Goal: Task Accomplishment & Management: Manage account settings

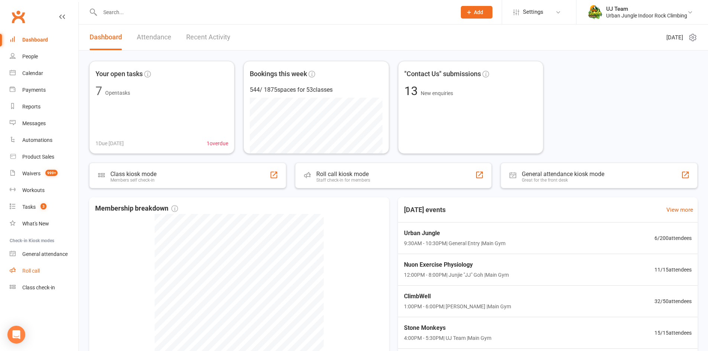
click at [39, 273] on div "Roll call" at bounding box center [30, 271] width 17 height 6
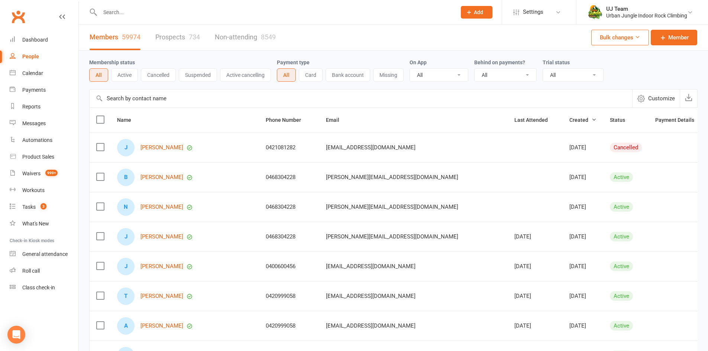
select select "100"
click at [36, 77] on link "Calendar" at bounding box center [44, 73] width 69 height 17
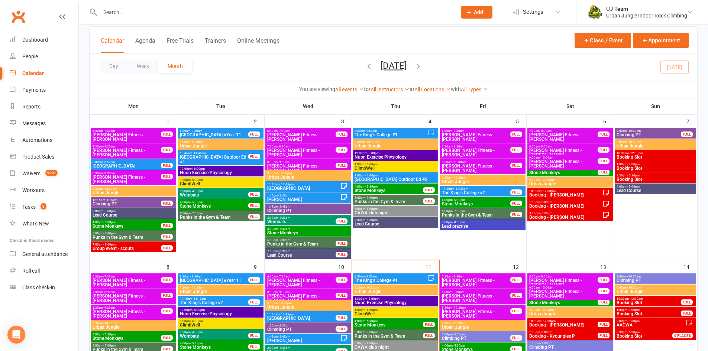
scroll to position [111, 0]
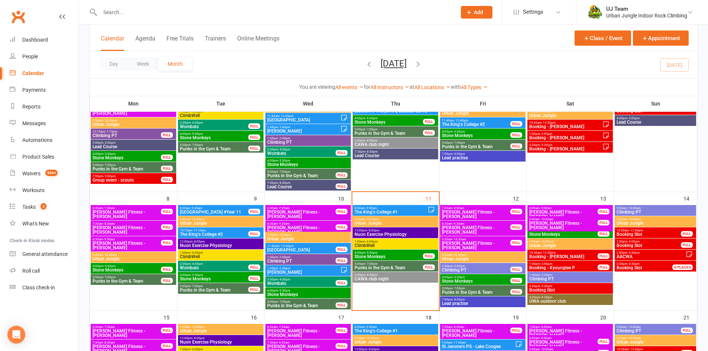
click at [626, 232] on span "Booking Slot" at bounding box center [648, 234] width 65 height 4
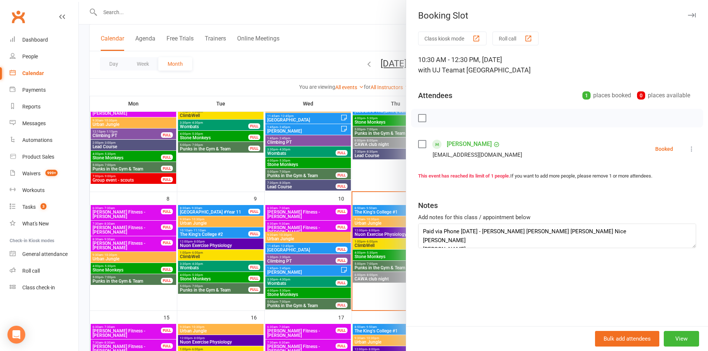
click at [333, 168] on div at bounding box center [393, 175] width 629 height 351
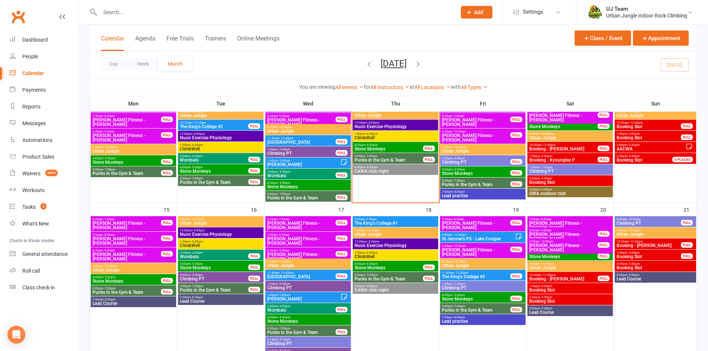
scroll to position [223, 0]
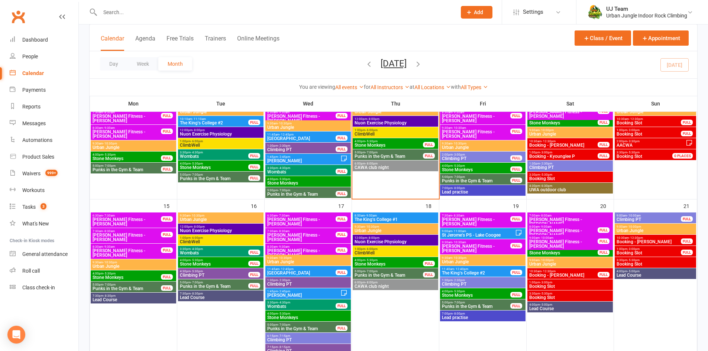
click at [467, 234] on span "St Jerome's PS ‑ Lake Coogee" at bounding box center [478, 235] width 74 height 4
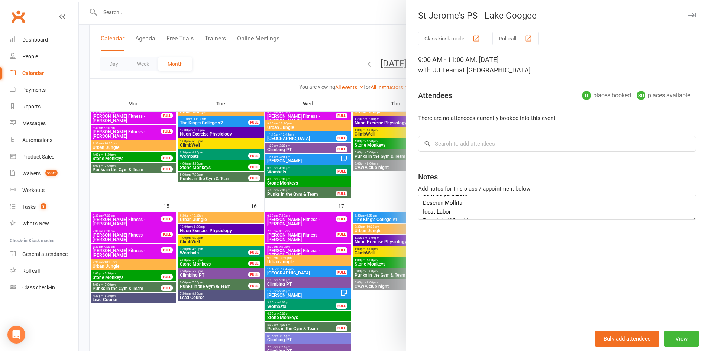
scroll to position [52, 0]
click at [363, 196] on div at bounding box center [393, 175] width 629 height 351
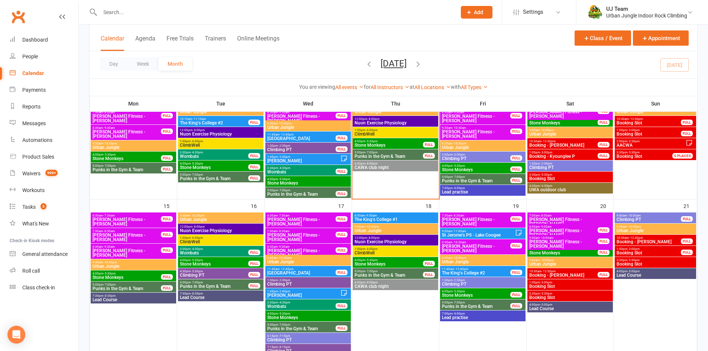
click at [469, 272] on span "The King's College #2" at bounding box center [475, 273] width 69 height 4
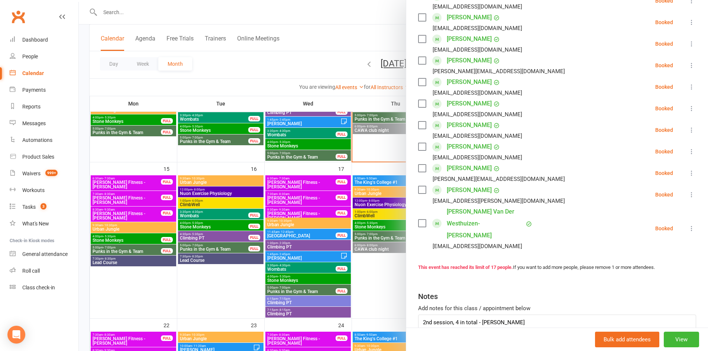
scroll to position [277, 0]
click at [340, 204] on div at bounding box center [393, 175] width 629 height 351
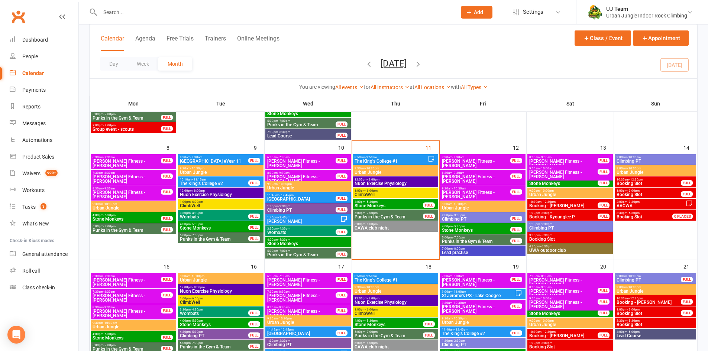
scroll to position [149, 0]
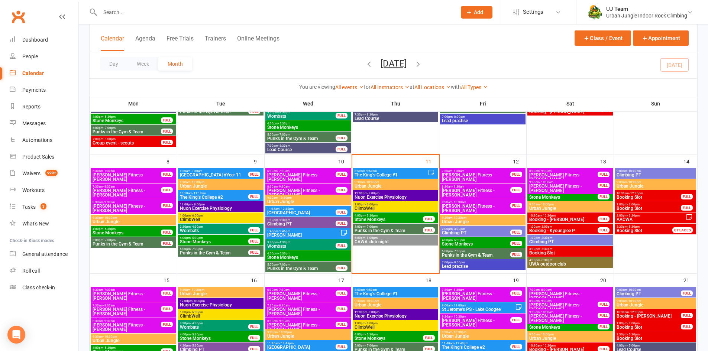
click at [545, 218] on span "Booking - Sam R" at bounding box center [563, 219] width 69 height 4
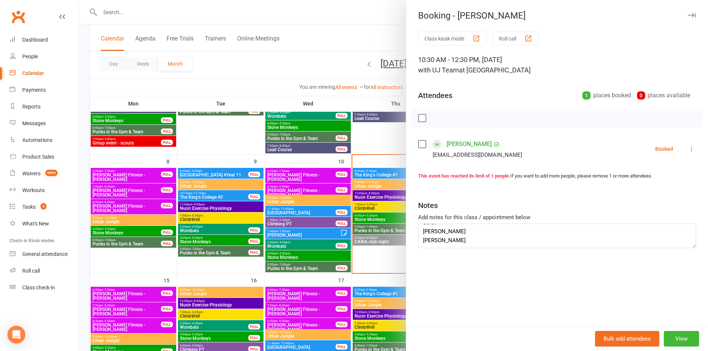
scroll to position [134, 0]
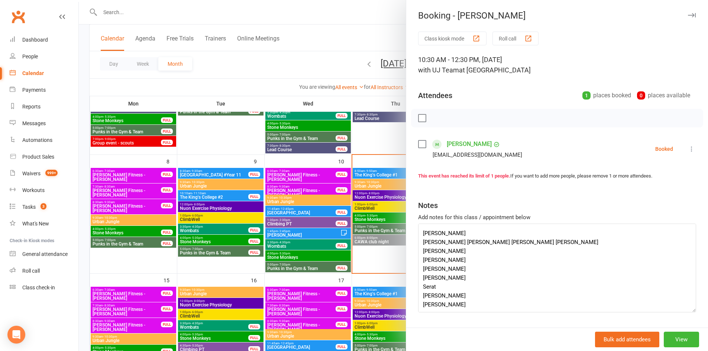
drag, startPoint x: 687, startPoint y: 244, endPoint x: 602, endPoint y: 181, distance: 105.7
click at [691, 306] on textarea "organiser: Sam Rillstone $100 paid 05/08 - Jiri last names requested 10/09 - Ji…" at bounding box center [557, 268] width 278 height 89
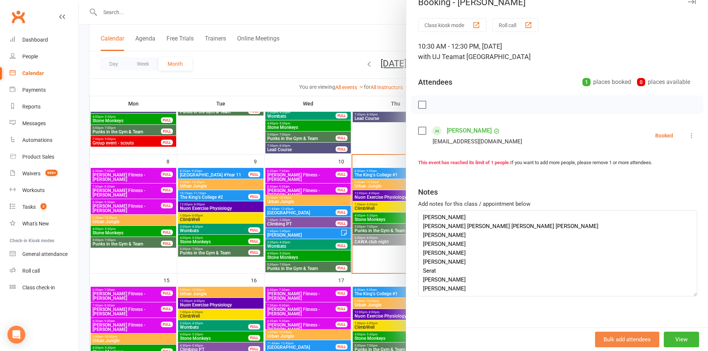
scroll to position [19, 0]
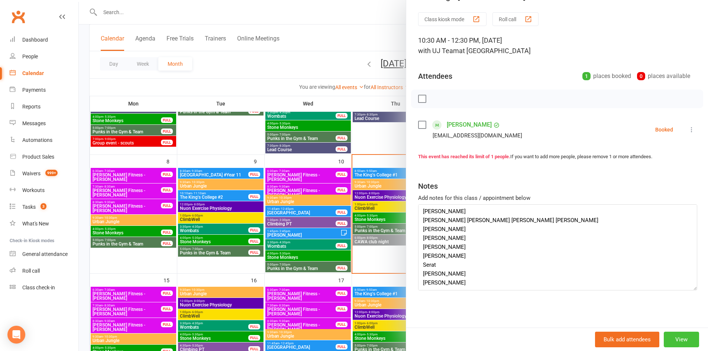
click at [679, 342] on button "View" at bounding box center [680, 340] width 35 height 16
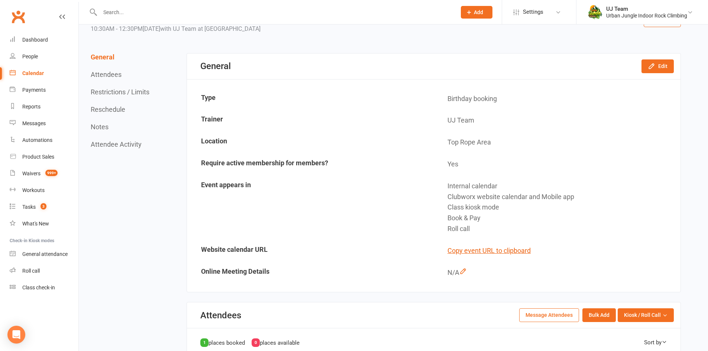
scroll to position [260, 0]
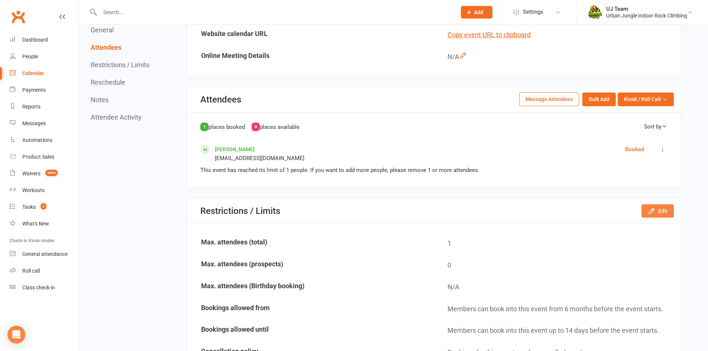
click at [655, 214] on icon "button" at bounding box center [650, 210] width 7 height 7
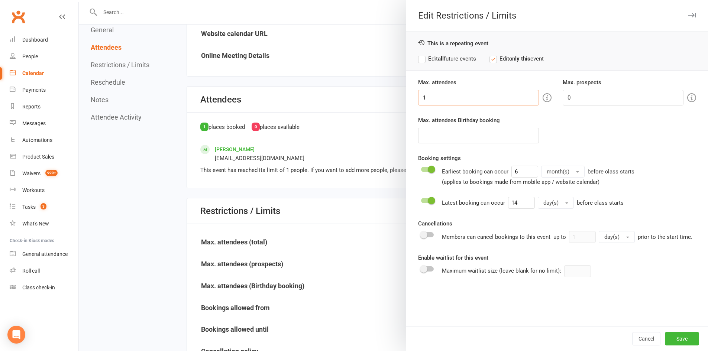
drag, startPoint x: 443, startPoint y: 95, endPoint x: 373, endPoint y: 97, distance: 70.2
click at [373, 0] on div "Edit Restrictions / Limits This is a repeating event Edit all future events Edi…" at bounding box center [393, 0] width 629 height 0
type input "20"
drag, startPoint x: 676, startPoint y: 337, endPoint x: 664, endPoint y: 324, distance: 17.1
click at [676, 337] on button "Save" at bounding box center [682, 338] width 34 height 13
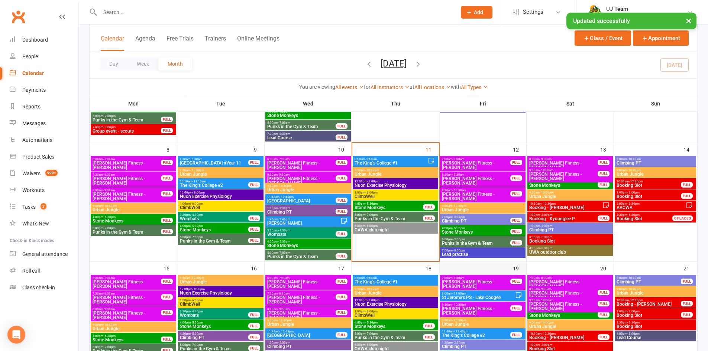
scroll to position [223, 0]
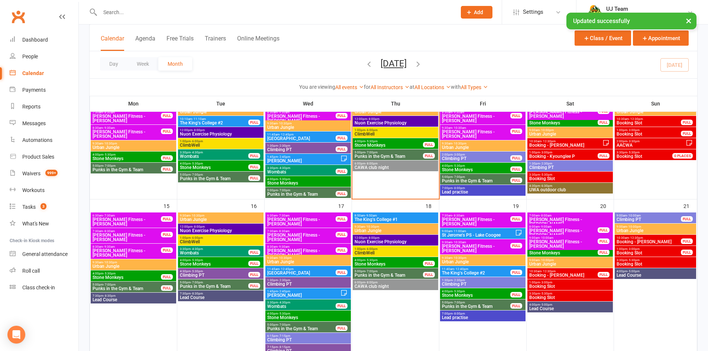
click at [559, 145] on span "Booking - Sam R" at bounding box center [566, 145] width 74 height 4
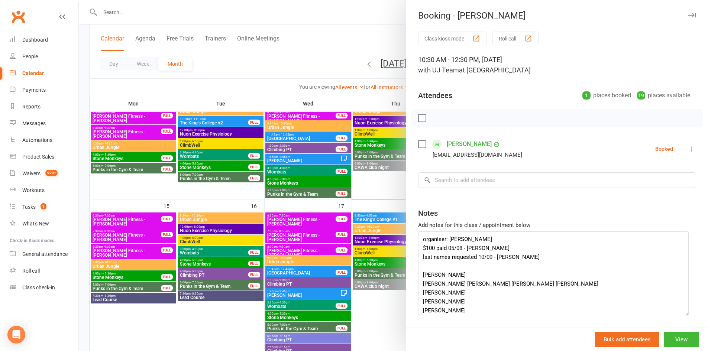
drag, startPoint x: 688, startPoint y: 253, endPoint x: 681, endPoint y: 314, distance: 61.4
click at [682, 316] on textarea "organiser: Sam Rillstone $100 paid 05/08 - Jiri last names requested 10/09 - Ji…" at bounding box center [553, 273] width 270 height 85
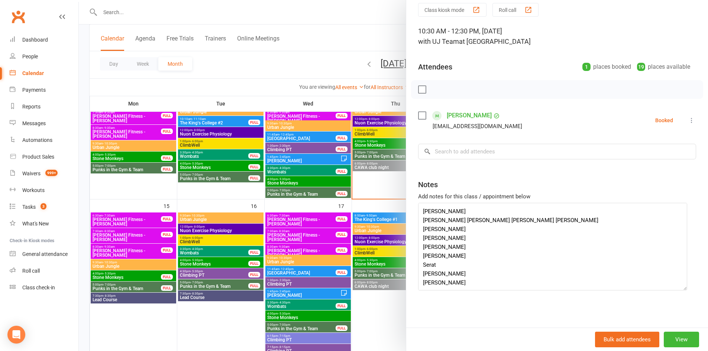
scroll to position [334, 0]
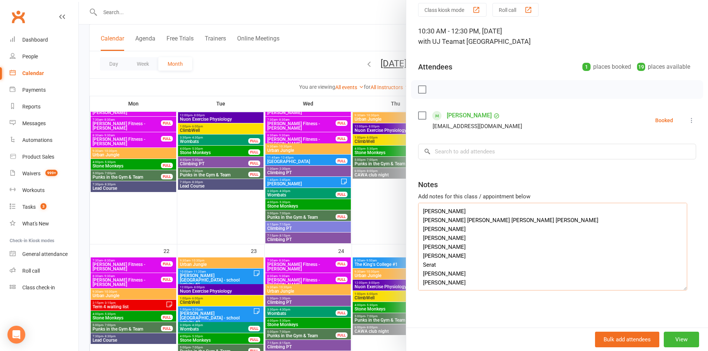
drag, startPoint x: 457, startPoint y: 285, endPoint x: 426, endPoint y: 283, distance: 31.3
click at [420, 286] on textarea "organiser: Sam Rillstone $100 paid 05/08 - Jiri last names requested 10/09 - Ji…" at bounding box center [552, 247] width 269 height 88
drag, startPoint x: 455, startPoint y: 274, endPoint x: 420, endPoint y: 275, distance: 35.7
click at [420, 275] on textarea "organiser: Sam Rillstone $100 paid 05/08 - Jiri last names requested 10/09 - Ji…" at bounding box center [552, 247] width 269 height 88
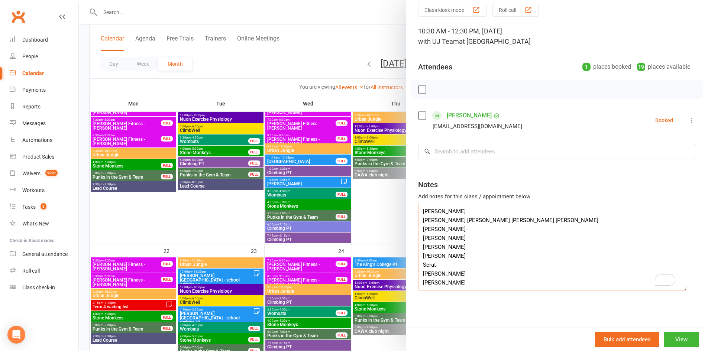
drag, startPoint x: 460, startPoint y: 254, endPoint x: 413, endPoint y: 255, distance: 46.4
click at [413, 255] on div "Class kiosk mode Roll call 10:30 AM - 12:30 PM, Saturday, September, 13, 2025 w…" at bounding box center [557, 165] width 302 height 325
drag, startPoint x: 449, startPoint y: 247, endPoint x: 419, endPoint y: 246, distance: 30.1
click at [419, 246] on textarea "organiser: Sam Rillstone $100 paid 05/08 - Jiri last names requested 10/09 - Ji…" at bounding box center [552, 247] width 269 height 88
click at [415, 238] on div "Class kiosk mode Roll call 10:30 AM - 12:30 PM, Saturday, September, 13, 2025 w…" at bounding box center [557, 165] width 302 height 325
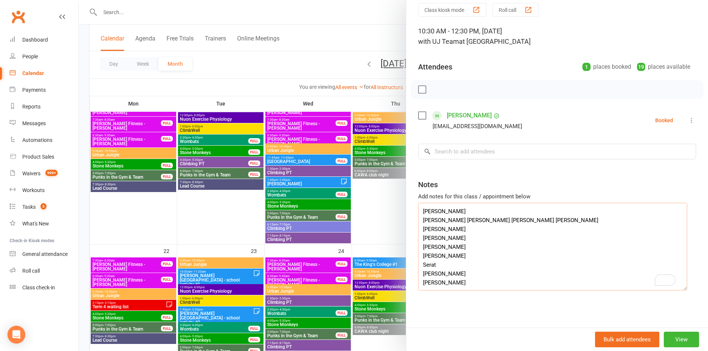
scroll to position [33, 0]
drag, startPoint x: 456, startPoint y: 265, endPoint x: 419, endPoint y: 264, distance: 36.4
click at [419, 264] on textarea "organiser: Sam Rillstone $100 paid 05/08 - Jiri last names requested 10/09 - Ji…" at bounding box center [552, 247] width 269 height 88
paste textarea "Jedd"
type textarea "organiser: Sam Rillstone $100 paid 05/08 - Jiri last names requested 10/09 - Ji…"
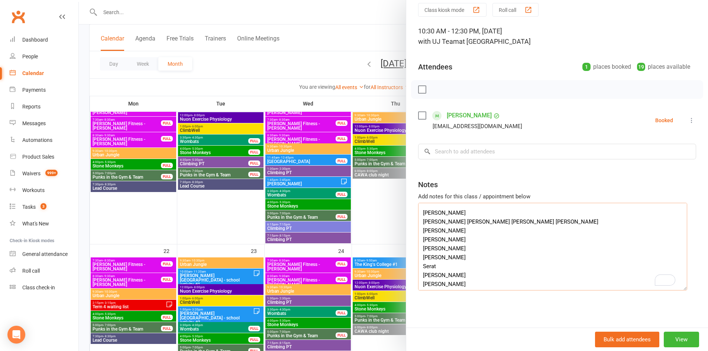
drag, startPoint x: 459, startPoint y: 259, endPoint x: 435, endPoint y: 259, distance: 24.1
click at [435, 259] on textarea "organiser: Sam Rillstone $100 paid 05/08 - Jiri last names requested 10/09 - Ji…" at bounding box center [552, 247] width 269 height 88
click at [451, 240] on textarea "organiser: Sam Rillstone $100 paid 05/08 - Jiri last names requested 10/09 - Ji…" at bounding box center [552, 247] width 269 height 88
drag, startPoint x: 451, startPoint y: 240, endPoint x: 433, endPoint y: 239, distance: 17.9
click at [433, 239] on textarea "organiser: Sam Rillstone $100 paid 05/08 - Jiri last names requested 10/09 - Ji…" at bounding box center [552, 247] width 269 height 88
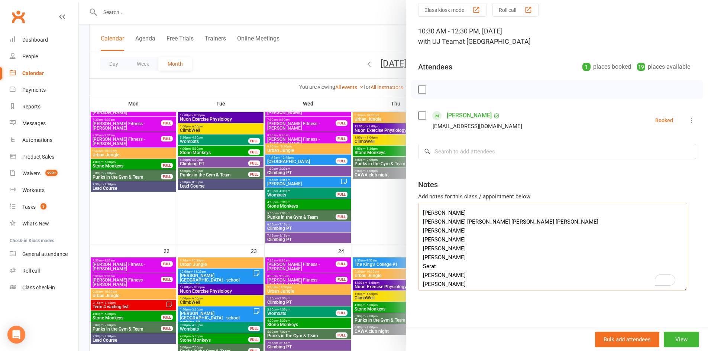
click at [454, 222] on textarea "organiser: Sam Rillstone $100 paid 05/08 - Jiri last names requested 10/09 - Ji…" at bounding box center [552, 247] width 269 height 88
click at [416, 223] on div "Class kiosk mode Roll call 10:30 AM - 12:30 PM, Saturday, September, 13, 2025 w…" at bounding box center [557, 165] width 302 height 325
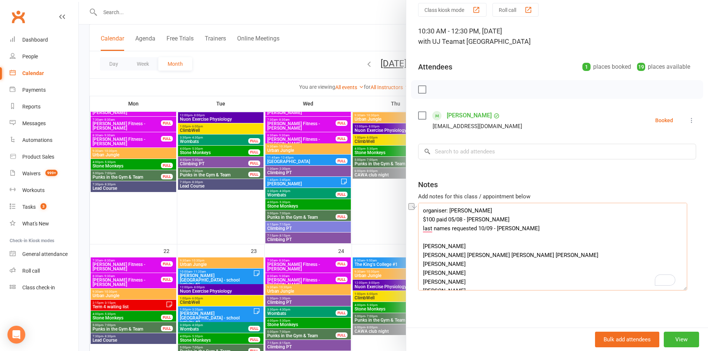
click at [463, 240] on textarea "organiser: Sam Rillstone $100 paid 05/08 - Jiri last names requested 10/09 - Ji…" at bounding box center [552, 247] width 269 height 88
click at [374, 211] on div at bounding box center [393, 175] width 629 height 351
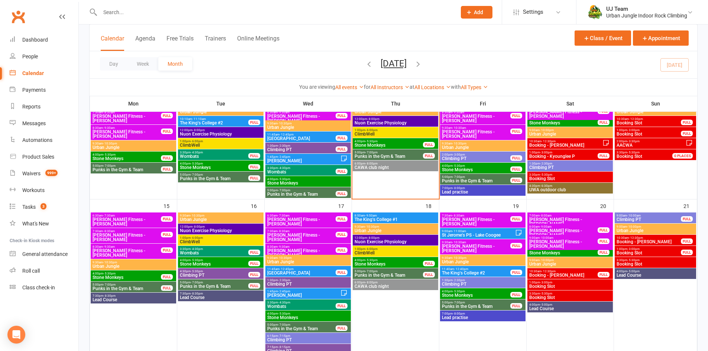
scroll to position [186, 0]
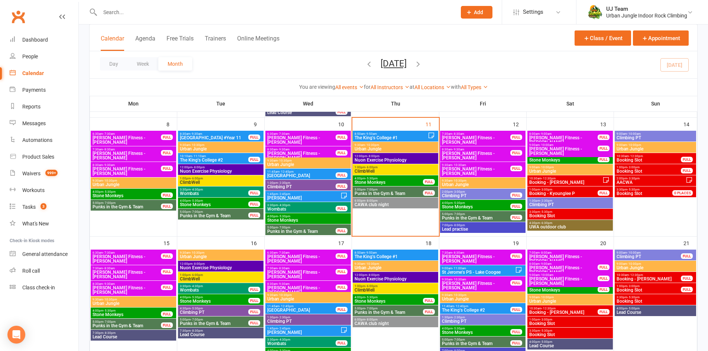
click at [541, 193] on span "Booking - Kyounglee P" at bounding box center [563, 193] width 69 height 4
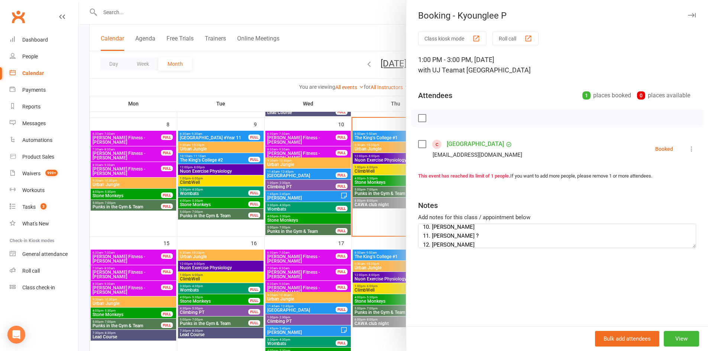
scroll to position [116, 0]
click at [668, 336] on button "View" at bounding box center [680, 339] width 35 height 16
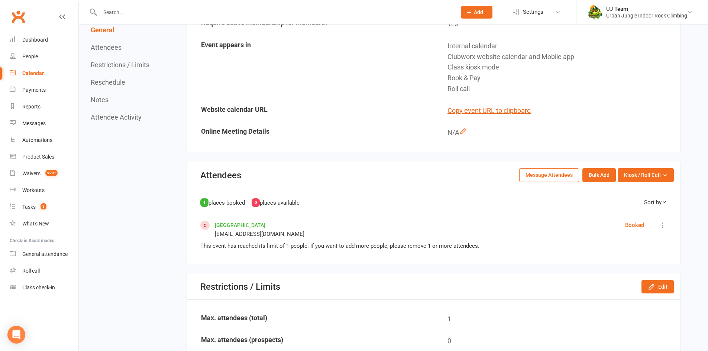
scroll to position [260, 0]
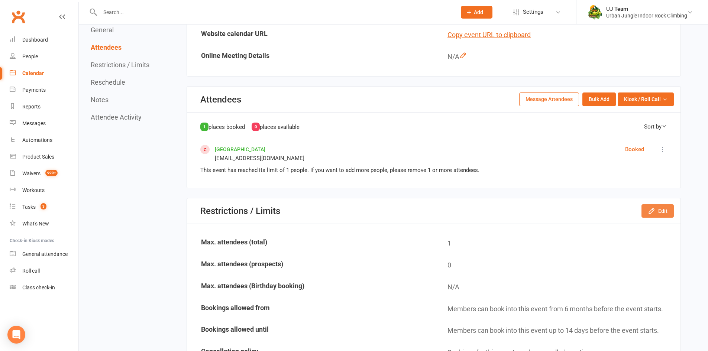
click at [652, 207] on button "Edit" at bounding box center [657, 210] width 32 height 13
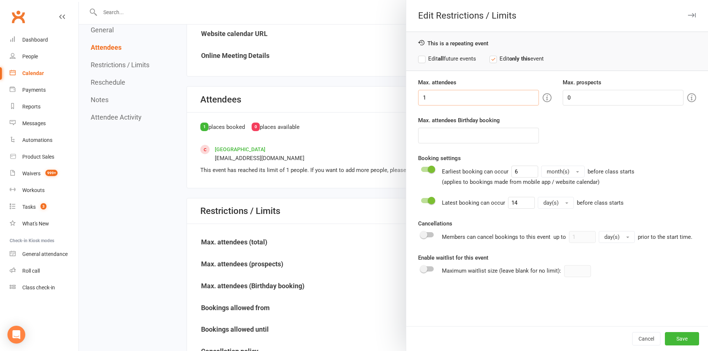
drag, startPoint x: 464, startPoint y: 104, endPoint x: 319, endPoint y: 105, distance: 145.3
click at [319, 0] on div "Edit Restrictions / Limits This is a repeating event Edit all future events Edi…" at bounding box center [393, 0] width 629 height 0
type input "20"
click at [679, 337] on button "Save" at bounding box center [682, 338] width 34 height 13
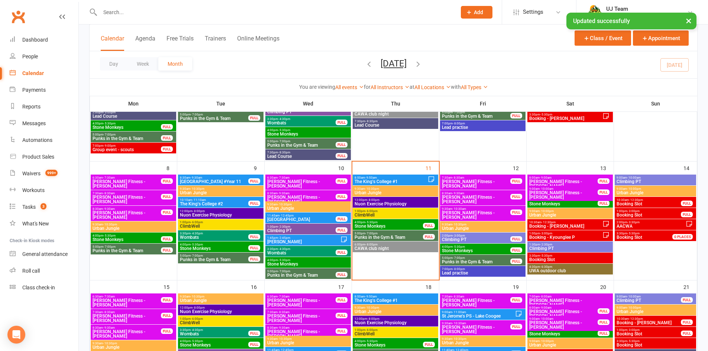
scroll to position [111, 0]
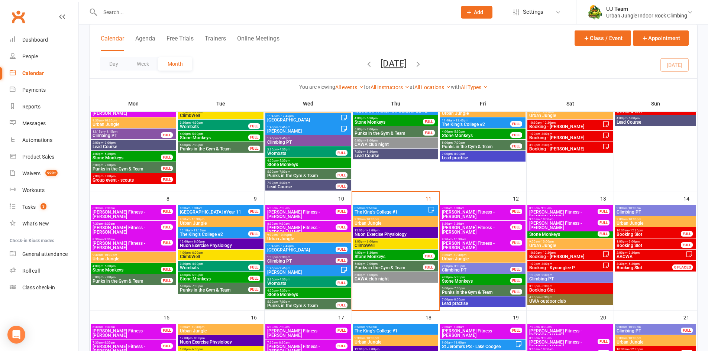
click at [551, 265] on span "- 3:00pm" at bounding box center [546, 263] width 12 height 3
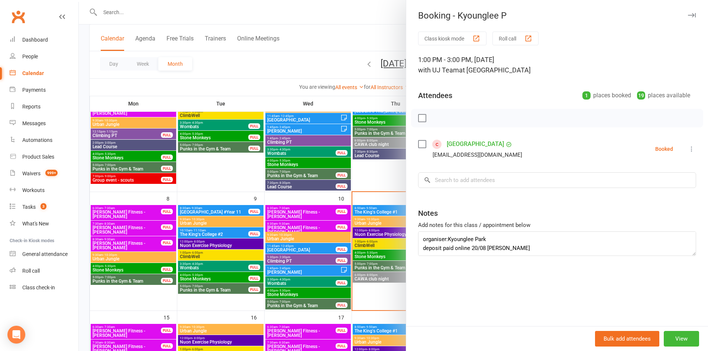
click at [327, 208] on div at bounding box center [393, 175] width 629 height 351
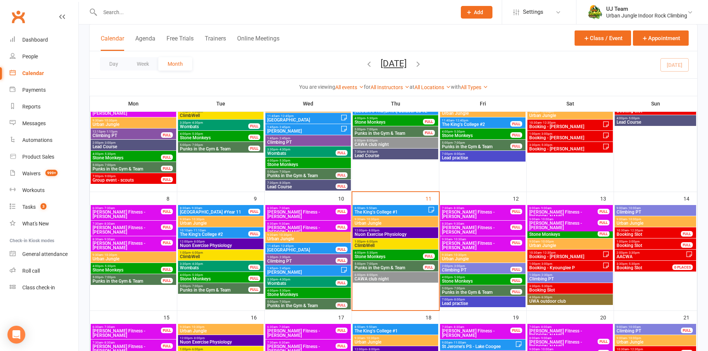
click at [549, 266] on span "Booking - Kyounglee P" at bounding box center [566, 268] width 74 height 4
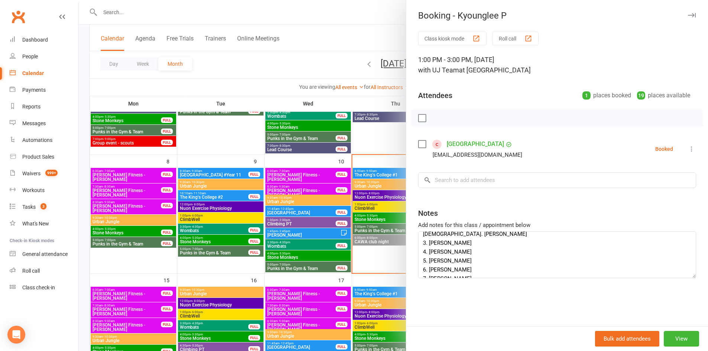
scroll to position [20, 0]
drag, startPoint x: 688, startPoint y: 253, endPoint x: 680, endPoint y: 318, distance: 64.7
click at [698, 349] on div "Booking - Kyounglee P Class kiosk mode Roll call 1:00 PM - 3:00 PM, Saturday, S…" at bounding box center [557, 175] width 302 height 351
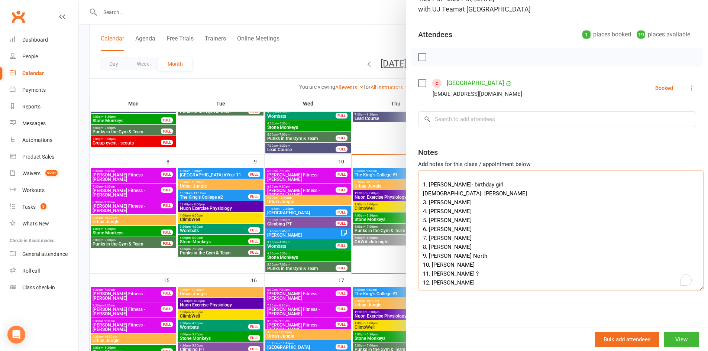
drag, startPoint x: 473, startPoint y: 276, endPoint x: 430, endPoint y: 280, distance: 43.3
click at [430, 280] on textarea "organiser:Kyounglee Park deposit paid online 20/08 Emma 1. Veronica Lee- birthd…" at bounding box center [560, 231] width 285 height 120
type textarea "organiser:Kyounglee Park deposit paid online 20/08 Emma 1. Veronica Lee- birthd…"
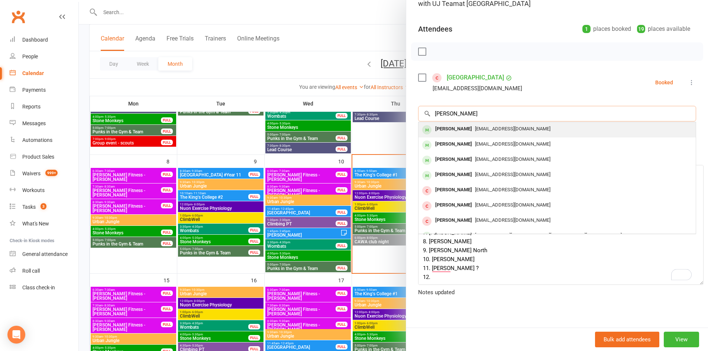
type input "Kirsten Ludewick"
click at [475, 126] on span "Ludewicks@gmail.com" at bounding box center [512, 129] width 75 height 6
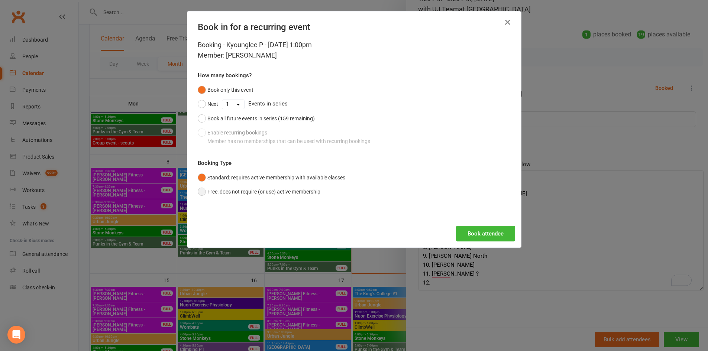
click at [241, 189] on button "Free: does not require (or use) active membership" at bounding box center [259, 192] width 123 height 14
click at [500, 231] on button "Book attendee" at bounding box center [485, 234] width 59 height 16
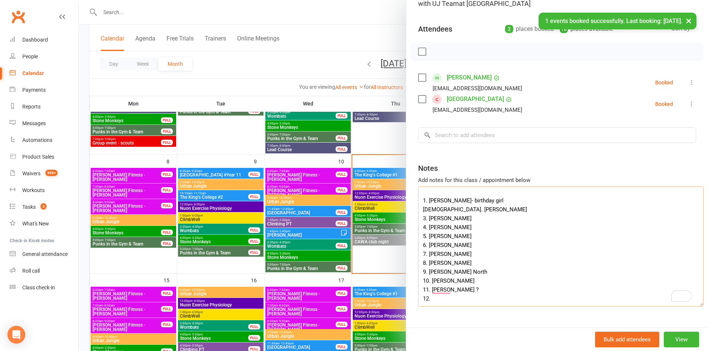
drag, startPoint x: 460, startPoint y: 282, endPoint x: 430, endPoint y: 283, distance: 30.5
click at [430, 283] on textarea "organiser:Kyounglee Park deposit paid online 20/08 Emma 1. Veronica Lee- birthd…" at bounding box center [560, 246] width 285 height 120
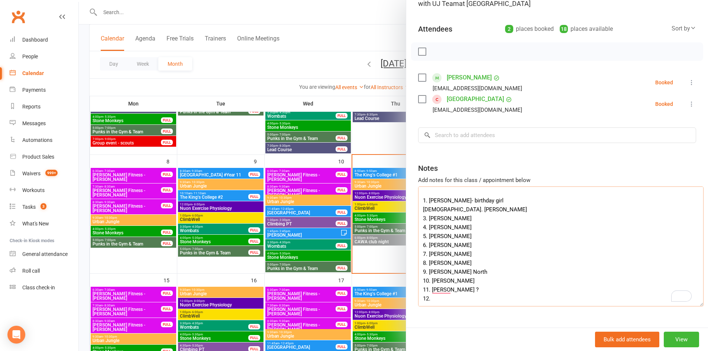
drag, startPoint x: 468, startPoint y: 271, endPoint x: 426, endPoint y: 271, distance: 41.6
click at [426, 271] on textarea "organiser:Kyounglee Park deposit paid online 20/08 Emma 1. Veronica Lee- birthd…" at bounding box center [560, 246] width 285 height 120
drag, startPoint x: 452, startPoint y: 264, endPoint x: 426, endPoint y: 264, distance: 26.4
click at [426, 264] on textarea "organiser:Kyounglee Park deposit paid online 20/08 Emma 1. Veronica Lee- birthd…" at bounding box center [560, 246] width 285 height 120
type textarea "organiser:Kyounglee Park deposit paid online 20/08 Emma 1. Veronica Lee- birthd…"
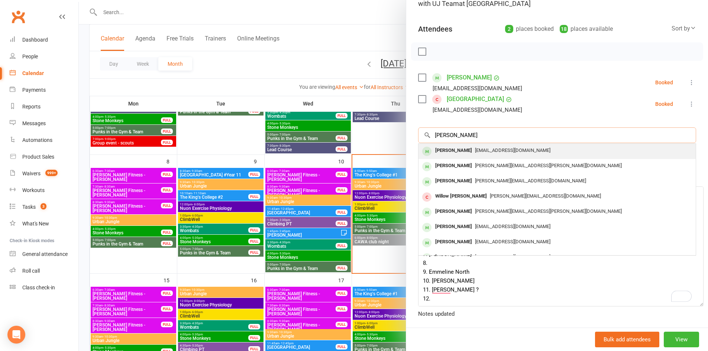
type input "Lucy Millar"
click at [445, 153] on div "Lucy Millar" at bounding box center [453, 150] width 43 height 11
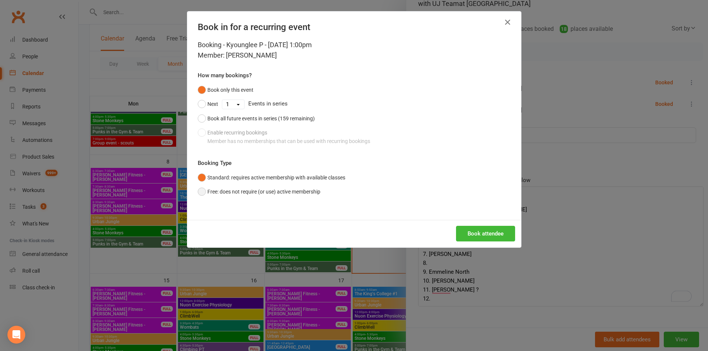
click at [240, 192] on button "Free: does not require (or use) active membership" at bounding box center [259, 192] width 123 height 14
click at [466, 234] on button "Book attendee" at bounding box center [485, 234] width 59 height 16
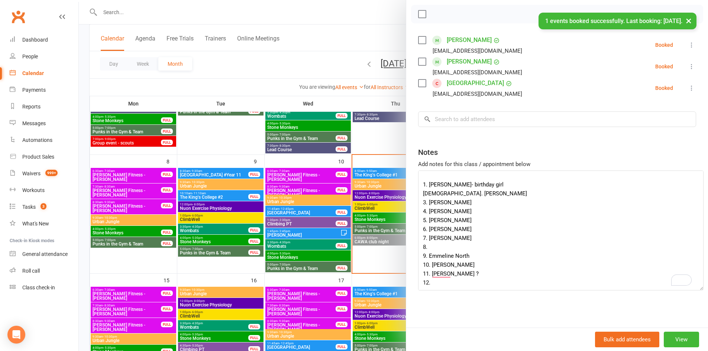
scroll to position [110, 0]
drag, startPoint x: 429, startPoint y: 243, endPoint x: 416, endPoint y: 241, distance: 13.2
click at [418, 243] on textarea "organiser:Kyounglee Park deposit paid online 20/08 Emma 1. Veronica Lee- birthd…" at bounding box center [560, 231] width 285 height 120
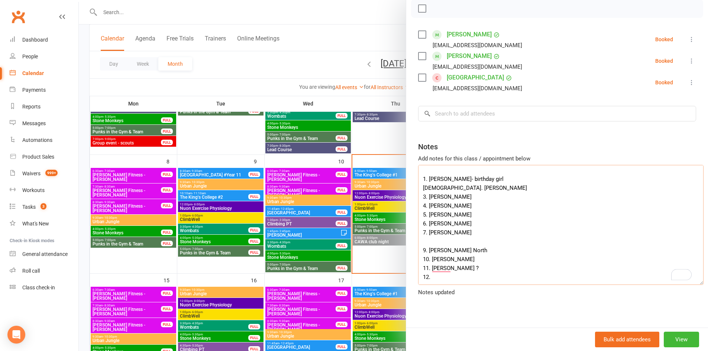
click at [432, 276] on textarea "organiser:Kyounglee Park deposit paid online 20/08 Emma 1. Veronica Lee- birthd…" at bounding box center [560, 225] width 285 height 120
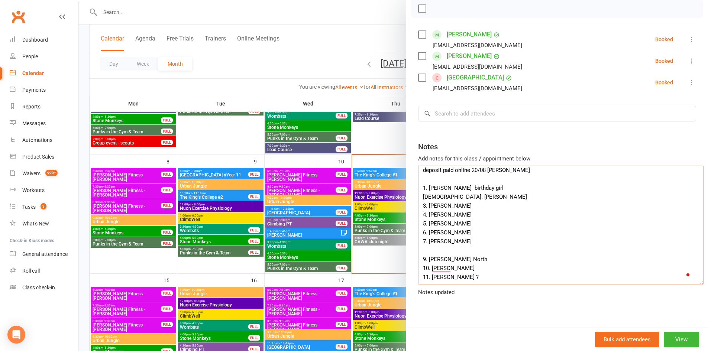
click at [426, 241] on textarea "organiser:Kyounglee Park deposit paid online 20/08 Emma 1. Veronica Lee- birthd…" at bounding box center [560, 225] width 285 height 120
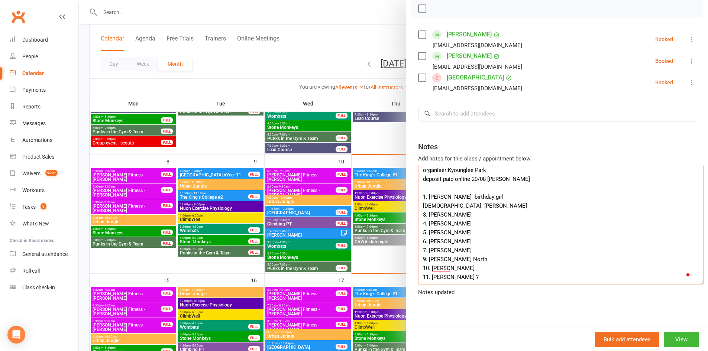
scroll to position [12, 0]
drag, startPoint x: 467, startPoint y: 241, endPoint x: 428, endPoint y: 241, distance: 39.4
click at [428, 241] on textarea "organiser:Kyounglee Park deposit paid online 20/08 Emma 1. Veronica Lee- birthd…" at bounding box center [560, 225] width 285 height 120
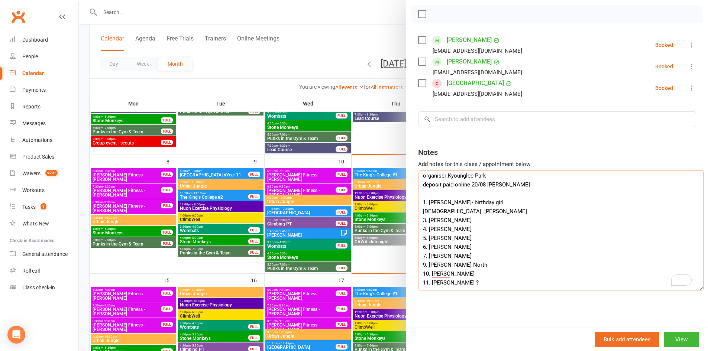
type textarea "organiser:Kyounglee Park deposit paid online 20/08 Emma 1. Veronica Lee- birthd…"
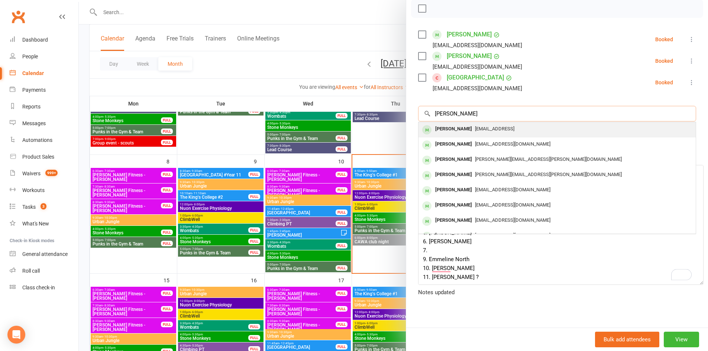
type input "Harlow Manera"
click at [458, 128] on div "Harlow Manera" at bounding box center [453, 129] width 43 height 11
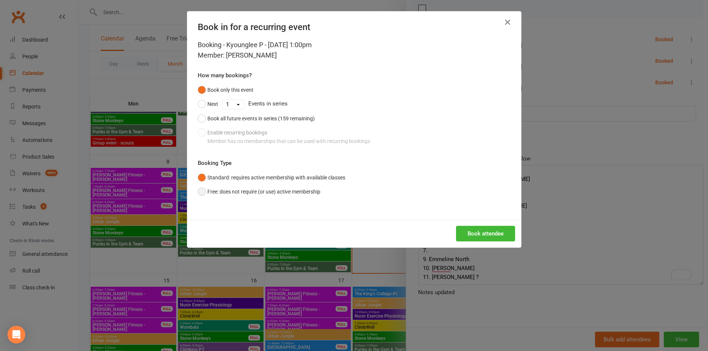
click at [234, 194] on button "Free: does not require (or use) active membership" at bounding box center [259, 192] width 123 height 14
click at [478, 235] on button "Book attendee" at bounding box center [485, 234] width 59 height 16
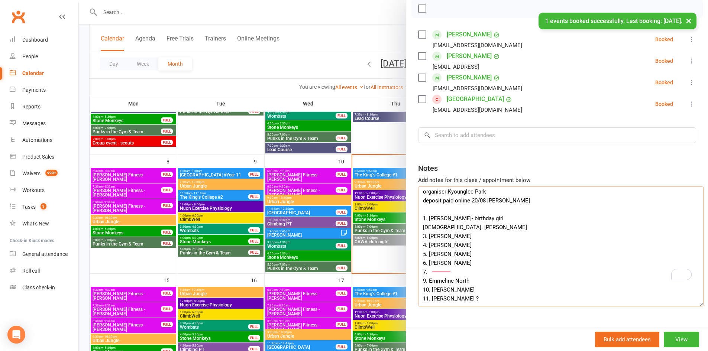
click at [431, 262] on textarea "organiser:Kyounglee Park deposit paid online 20/08 Emma 1. Veronica Lee- birthd…" at bounding box center [560, 246] width 285 height 120
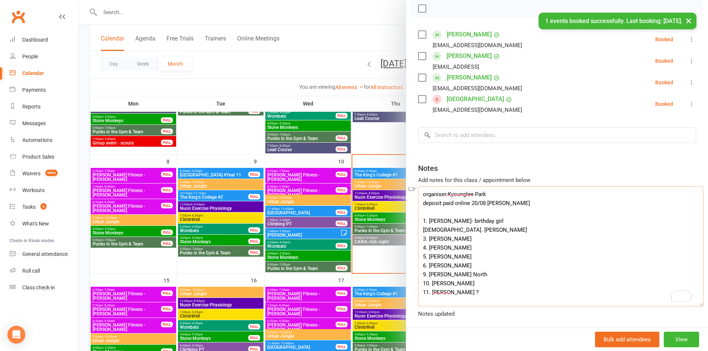
drag, startPoint x: 454, startPoint y: 262, endPoint x: 427, endPoint y: 264, distance: 26.8
click at [427, 264] on textarea "organiser:Kyounglee Park deposit paid online 20/08 Emma 1. Veronica Lee- birthd…" at bounding box center [560, 246] width 285 height 120
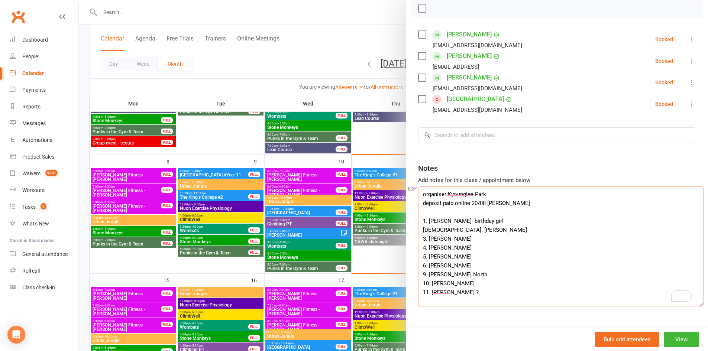
type textarea "organiser:Kyounglee Park deposit paid online 20/08 Emma 1. Veronica Lee- birthd…"
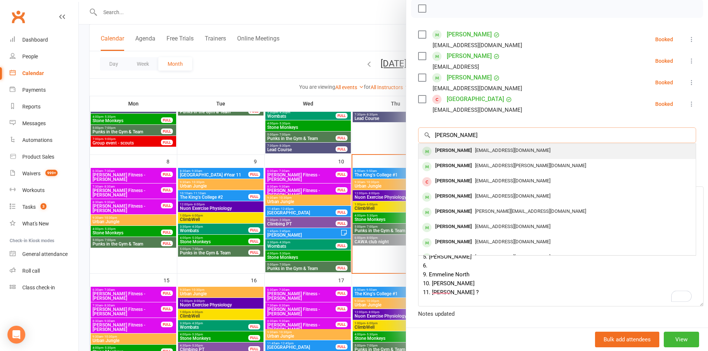
type input "Keira Liu"
click at [459, 154] on div "naosuzuki0910@gmail.com" at bounding box center [556, 150] width 271 height 11
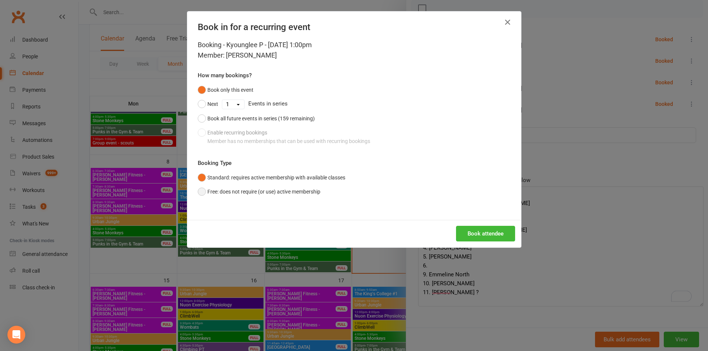
click at [240, 190] on button "Free: does not require (or use) active membership" at bounding box center [259, 192] width 123 height 14
click at [468, 229] on button "Book attendee" at bounding box center [485, 234] width 59 height 16
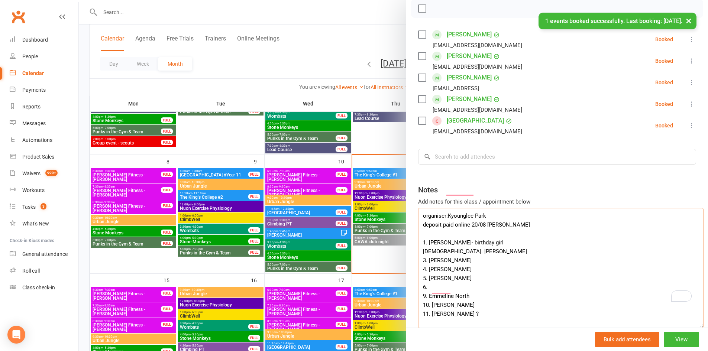
click at [438, 285] on textarea "organiser:Kyounglee Park deposit paid online 20/08 Emma 1. Veronica Lee- birthd…" at bounding box center [560, 268] width 285 height 120
drag, startPoint x: 455, startPoint y: 281, endPoint x: 428, endPoint y: 279, distance: 27.6
click at [428, 279] on textarea "organiser:Kyounglee Park deposit paid online 20/08 Emma 1. Veronica Lee- birthd…" at bounding box center [560, 268] width 285 height 120
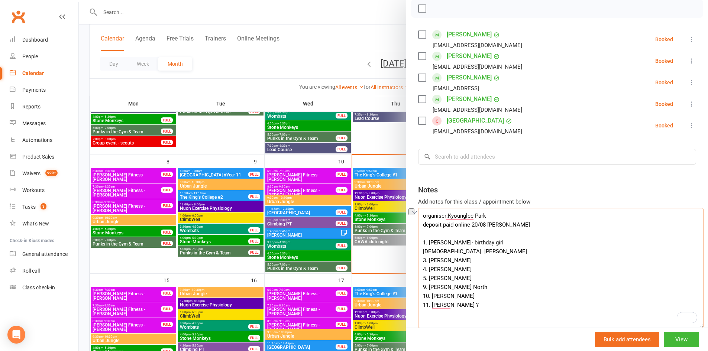
type textarea "organiser:Kyounglee Park deposit paid online 20/08 Emma 1. Veronica Lee- birthd…"
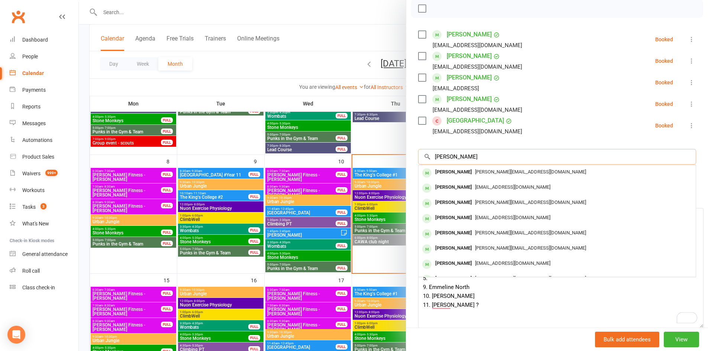
type input "Macy Koenig"
click at [457, 178] on div "Macy Koenig emma_di_marco@hotmail.com" at bounding box center [556, 172] width 277 height 15
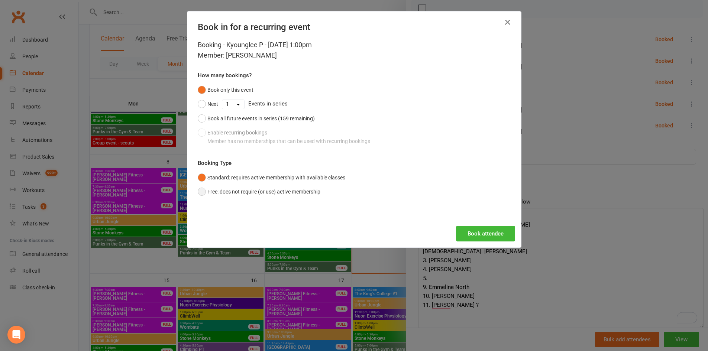
click at [233, 192] on button "Free: does not require (or use) active membership" at bounding box center [259, 192] width 123 height 14
click at [467, 230] on button "Book attendee" at bounding box center [485, 234] width 59 height 16
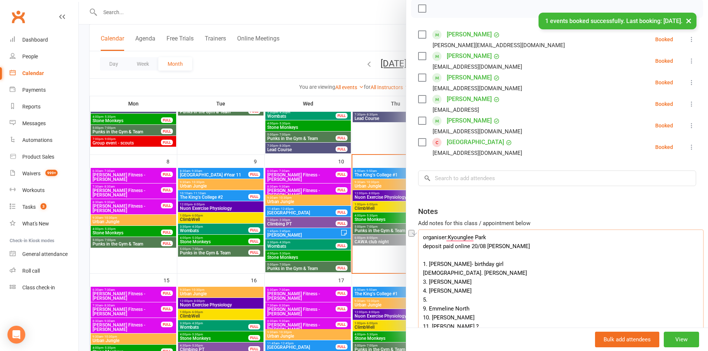
drag, startPoint x: 506, startPoint y: 293, endPoint x: 428, endPoint y: 289, distance: 78.5
click at [428, 289] on textarea "organiser:Kyounglee Park deposit paid online 20/08 Emma 1. Veronica Lee- birthd…" at bounding box center [560, 290] width 285 height 120
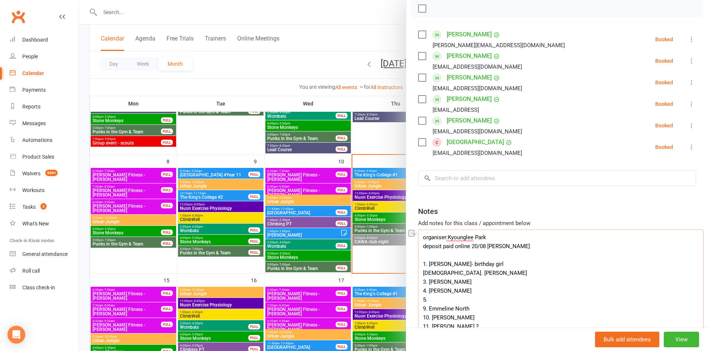
drag, startPoint x: 465, startPoint y: 283, endPoint x: 426, endPoint y: 284, distance: 39.0
click at [426, 284] on textarea "organiser:Kyounglee Park deposit paid online 20/08 Emma 1. Veronica Lee- birthd…" at bounding box center [560, 290] width 285 height 120
click at [458, 271] on textarea "organiser:Kyounglee Park deposit paid online 20/08 Emma 1. Veronica Lee- birthd…" at bounding box center [560, 290] width 285 height 120
drag, startPoint x: 459, startPoint y: 272, endPoint x: 426, endPoint y: 275, distance: 32.8
click at [426, 275] on textarea "organiser:Kyounglee Park deposit paid online 20/08 Emma 1. Veronica Lee- birthd…" at bounding box center [560, 290] width 285 height 120
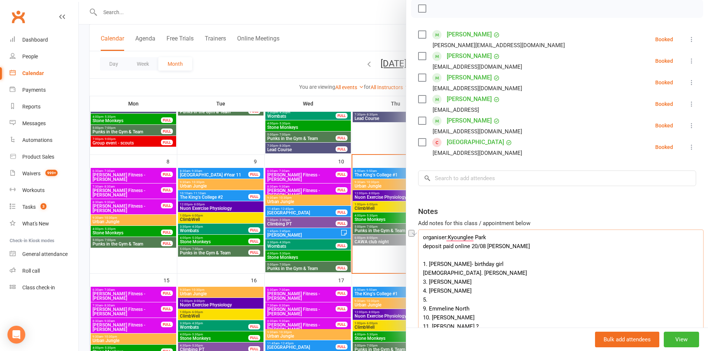
type textarea "organiser:Kyounglee Park deposit paid online 20/08 Emma 1. Veronica Lee- birthd…"
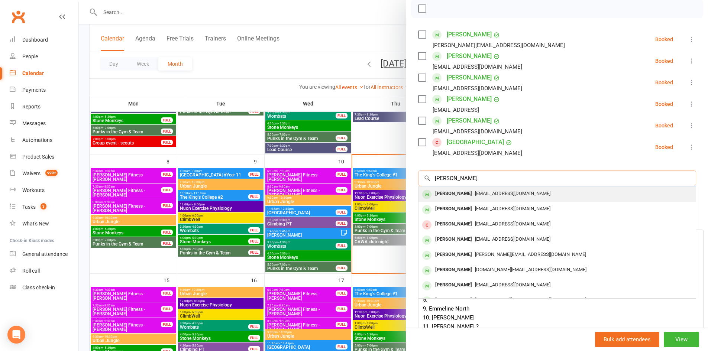
type input "Vanessa Lee"
click at [448, 197] on div "Vanessa Lee" at bounding box center [453, 193] width 43 height 11
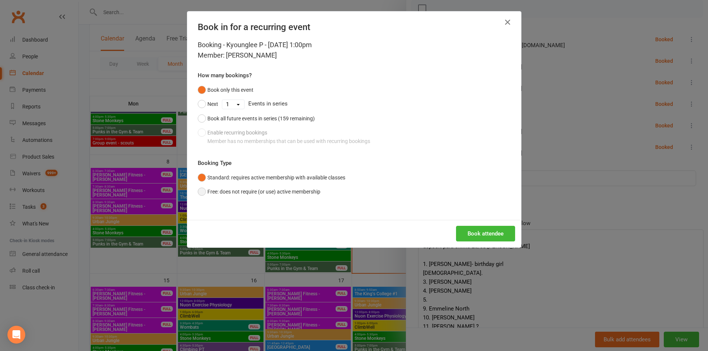
click at [258, 193] on button "Free: does not require (or use) active membership" at bounding box center [259, 192] width 123 height 14
click at [473, 234] on button "Book attendee" at bounding box center [485, 234] width 59 height 16
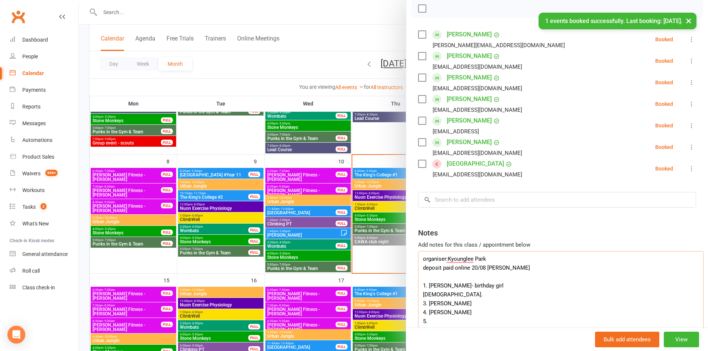
click at [456, 287] on textarea "organiser:Kyounglee Park deposit paid online 20/08 Emma 1. Veronica Lee- birthd…" at bounding box center [560, 311] width 285 height 120
drag, startPoint x: 456, startPoint y: 285, endPoint x: 440, endPoint y: 285, distance: 16.0
click at [440, 285] on textarea "organiser:Kyounglee Park deposit paid online 20/08 Emma 1. Veronica Lee- birthd…" at bounding box center [560, 311] width 285 height 120
click at [453, 287] on textarea "organiser:Kyounglee Park deposit paid online 20/08 Emma 1. Veronica Lee- birthd…" at bounding box center [560, 311] width 285 height 120
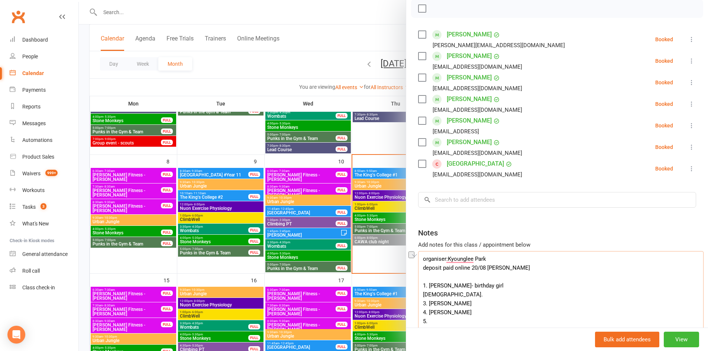
drag, startPoint x: 457, startPoint y: 286, endPoint x: 426, endPoint y: 285, distance: 30.5
click at [426, 285] on textarea "organiser:Kyounglee Park deposit paid online 20/08 Emma 1. Veronica Lee- birthd…" at bounding box center [560, 311] width 285 height 120
click at [434, 287] on textarea "organiser:Kyounglee Park deposit paid online 20/08 Emma 1. Veronica Lee- birthd…" at bounding box center [560, 311] width 285 height 120
drag, startPoint x: 457, startPoint y: 286, endPoint x: 426, endPoint y: 287, distance: 31.6
click at [426, 287] on textarea "organiser:Kyounglee Park deposit paid online 20/08 Emma 1. Veronica Lee- birthd…" at bounding box center [560, 311] width 285 height 120
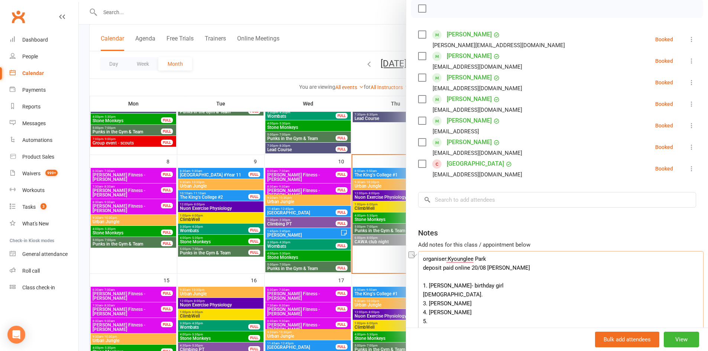
type textarea "organiser:Kyounglee Park deposit paid online 20/08 Emma 1. - birthday girl 2. 3…"
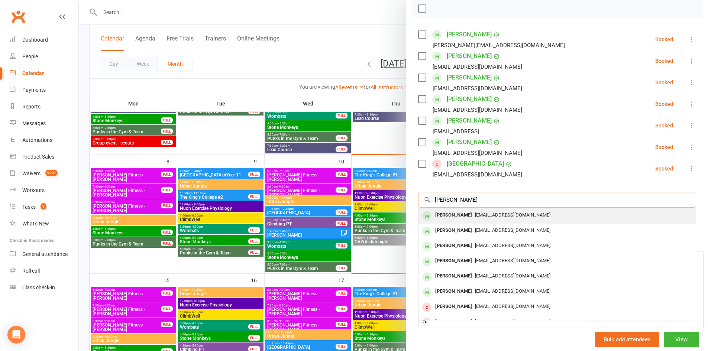
type input "Veronica Lee"
click at [471, 220] on div "Manheelee2519@gmail.com" at bounding box center [556, 215] width 271 height 11
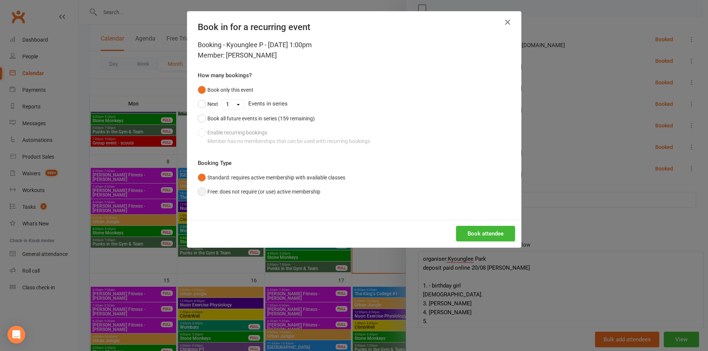
click at [262, 188] on button "Free: does not require (or use) active membership" at bounding box center [259, 192] width 123 height 14
click at [481, 236] on button "Book attendee" at bounding box center [485, 234] width 59 height 16
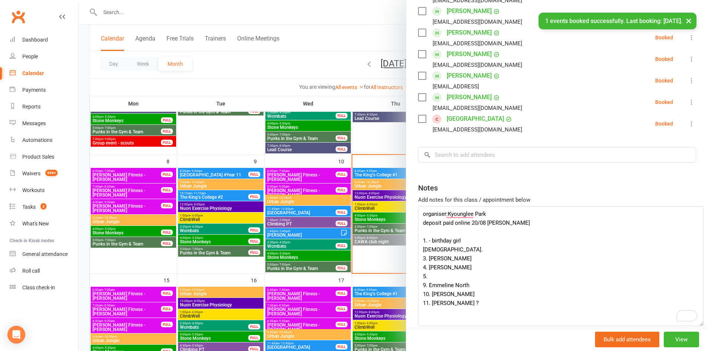
scroll to position [184, 0]
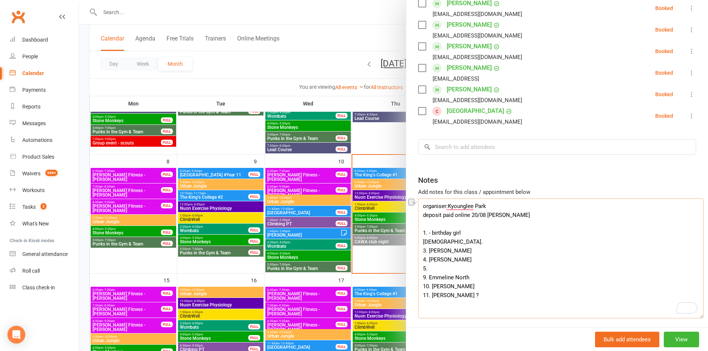
drag, startPoint x: 455, startPoint y: 236, endPoint x: 427, endPoint y: 236, distance: 28.2
click at [427, 236] on textarea "organiser:Kyounglee Park deposit paid online 20/08 Emma 1. - birthday girl 2. 3…" at bounding box center [560, 258] width 285 height 120
click at [424, 234] on textarea "organiser:Kyounglee Park deposit paid online 20/08 Emma 1. - birthday girl 2. 3…" at bounding box center [560, 258] width 285 height 120
click at [428, 230] on textarea "organiser:Kyounglee Park deposit paid online 20/08 Emma 1. - birthday girl 2. 3…" at bounding box center [560, 258] width 285 height 120
drag, startPoint x: 426, startPoint y: 233, endPoint x: 430, endPoint y: 228, distance: 5.9
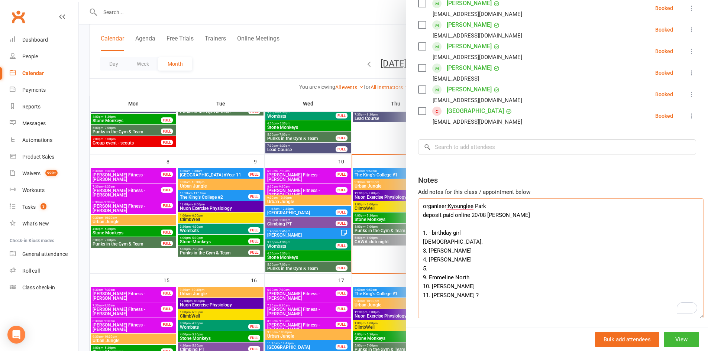
click at [426, 232] on textarea "organiser:Kyounglee Park deposit paid online 20/08 Emma 1. - birthday girl 2. 3…" at bounding box center [560, 258] width 285 height 120
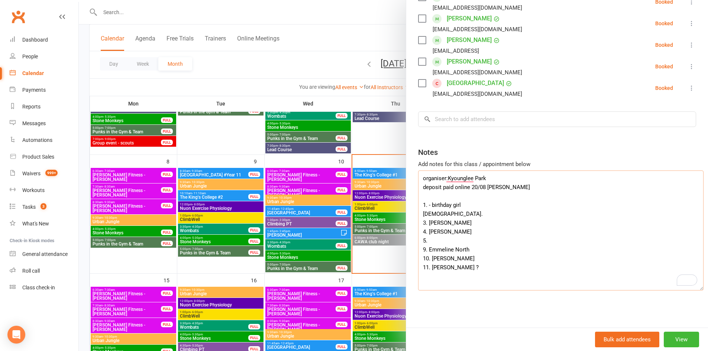
scroll to position [217, 0]
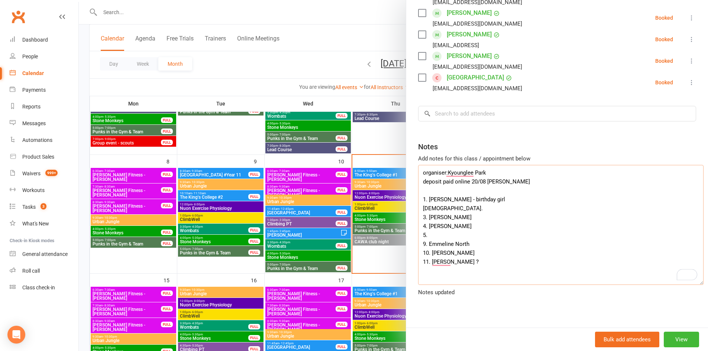
click at [436, 213] on textarea "organiser:Kyounglee Park deposit paid online 20/08 Emma 1. Veronica - birthday …" at bounding box center [560, 225] width 285 height 120
click at [434, 211] on textarea "organiser:Kyounglee Park deposit paid online 20/08 Emma 1. Veronica - birthday …" at bounding box center [560, 225] width 285 height 120
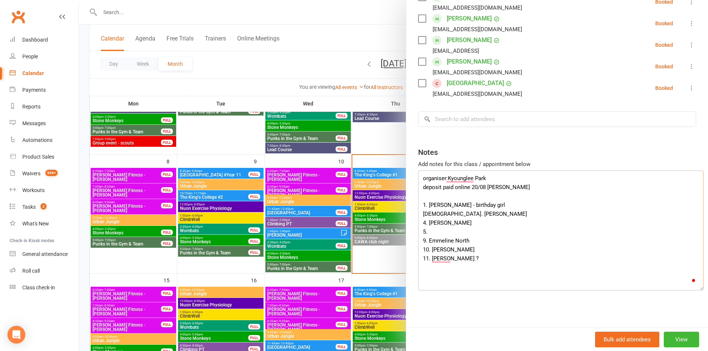
click at [432, 222] on textarea "organiser:Kyounglee Park deposit paid online 20/08 Emma 1. Veronica - birthday …" at bounding box center [560, 231] width 285 height 120
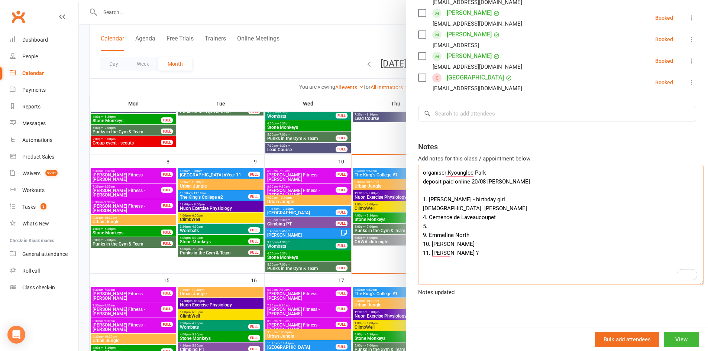
click at [435, 228] on textarea "organiser:Kyounglee Park deposit paid online 20/08 Emma 1. Veronica - birthday …" at bounding box center [560, 225] width 285 height 120
click at [430, 217] on textarea "organiser:Kyounglee Park deposit paid online 20/08 Emma 1. Veronica - birthday …" at bounding box center [560, 225] width 285 height 120
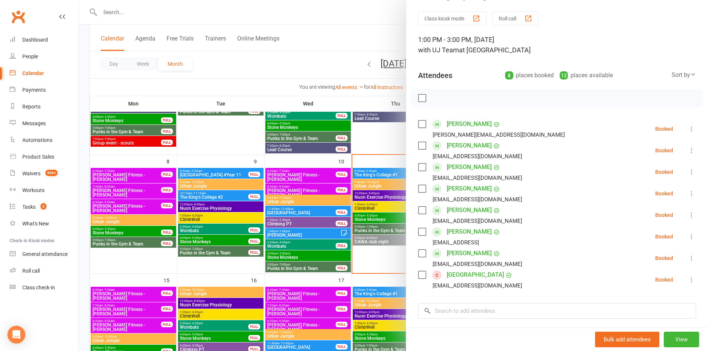
scroll to position [37, 0]
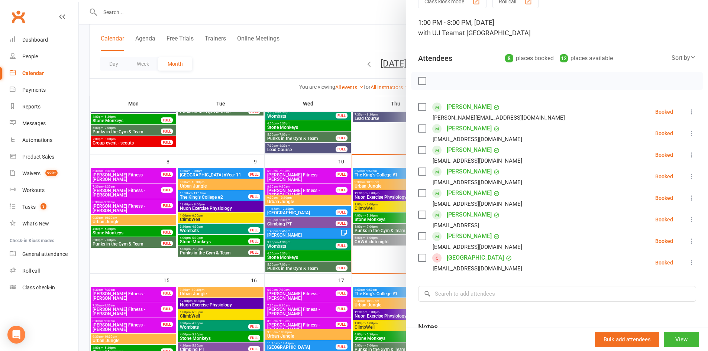
type textarea "organiser:Kyounglee Park deposit paid online 20/08 Emma 1. Veronica - birthday …"
click at [347, 168] on div at bounding box center [393, 175] width 629 height 351
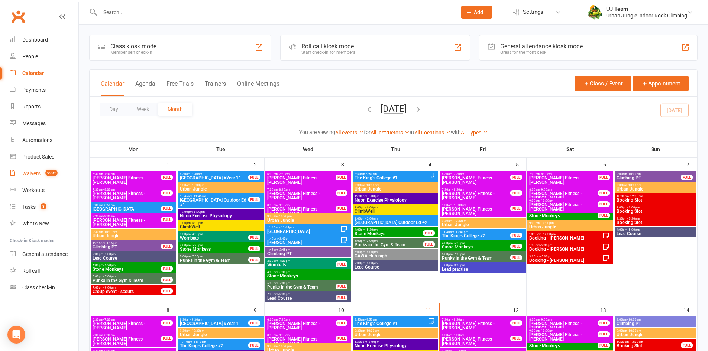
drag, startPoint x: 32, startPoint y: 172, endPoint x: 55, endPoint y: 157, distance: 27.6
click at [32, 172] on div "Waivers" at bounding box center [31, 174] width 18 height 6
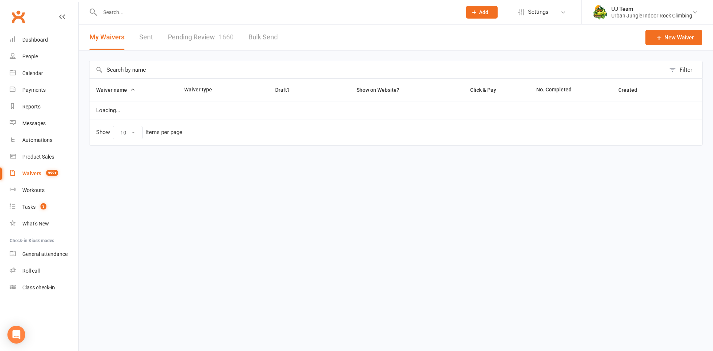
click at [213, 35] on link "Pending Review 1660" at bounding box center [201, 38] width 66 height 26
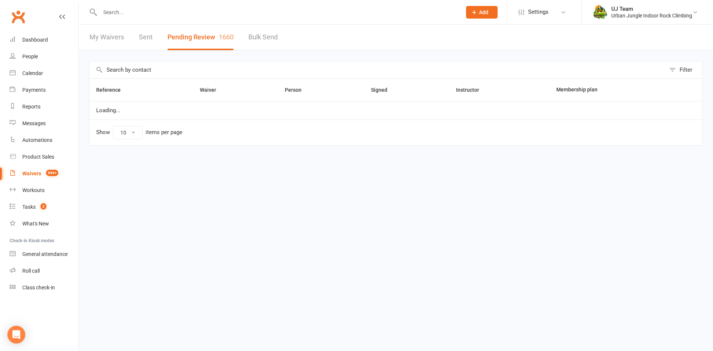
select select "25"
click at [156, 76] on input "text" at bounding box center [378, 69] width 576 height 17
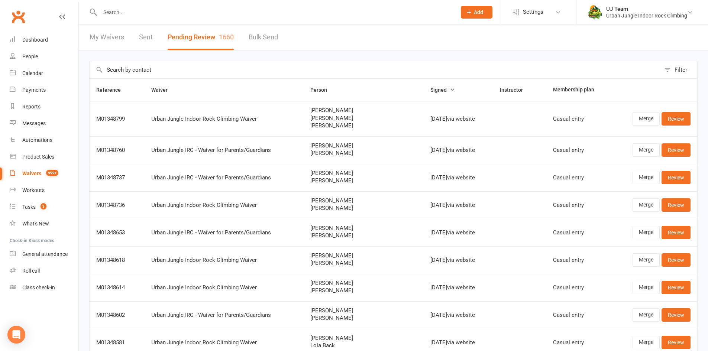
paste input "Kiya Harris"
type input "Kiya Harris"
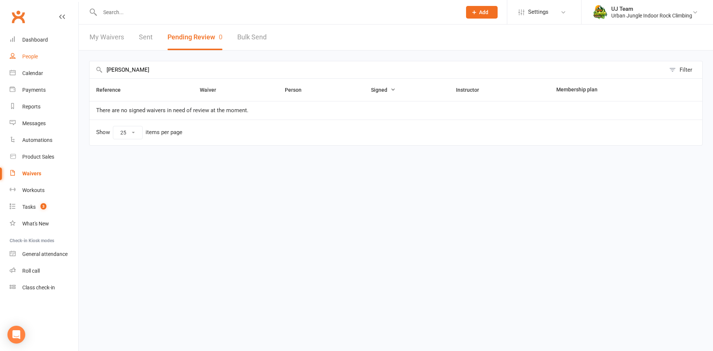
drag, startPoint x: 157, startPoint y: 69, endPoint x: 60, endPoint y: 59, distance: 97.4
click at [45, 71] on ui-view "Prospect Member Non-attending contact Class / event Appointment Task Membership…" at bounding box center [356, 84] width 713 height 165
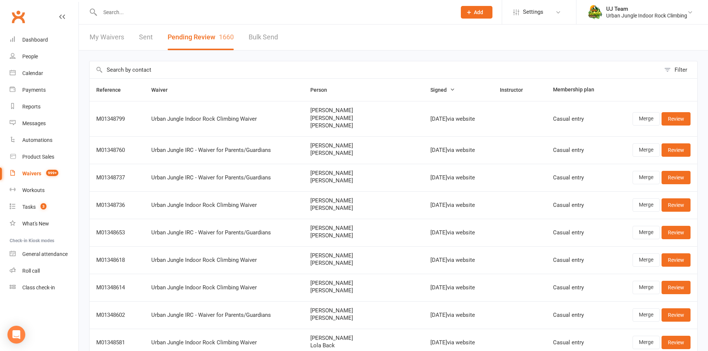
click at [119, 77] on input "text" at bounding box center [375, 69] width 571 height 17
paste input "Kade Skinner"
type input "Kade Skinner"
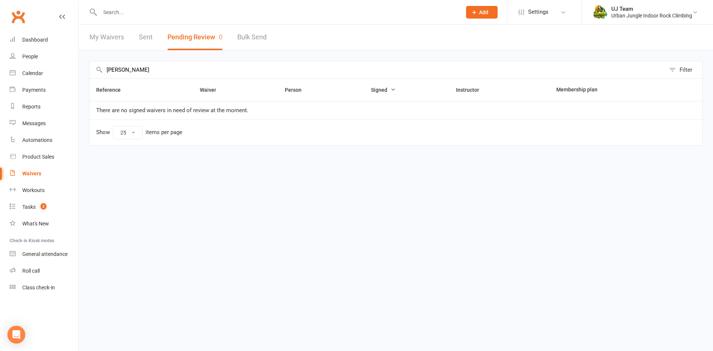
drag, startPoint x: 155, startPoint y: 69, endPoint x: 7, endPoint y: 46, distance: 150.1
click at [0, 55] on ui-view "Prospect Member Non-attending contact Class / event Appointment Task Membership…" at bounding box center [356, 84] width 713 height 165
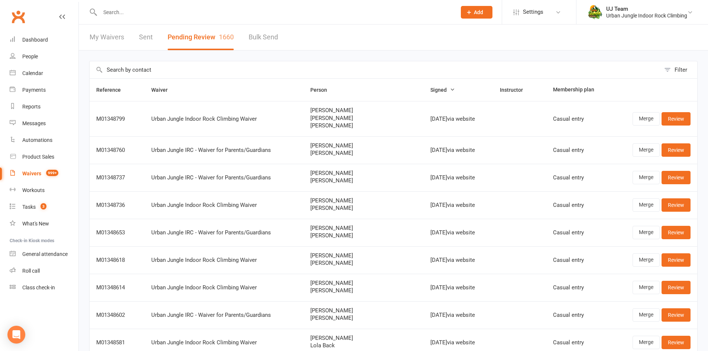
click at [127, 77] on input "text" at bounding box center [375, 69] width 571 height 17
paste input "Ella Toogood"
type input "Ella Toogood"
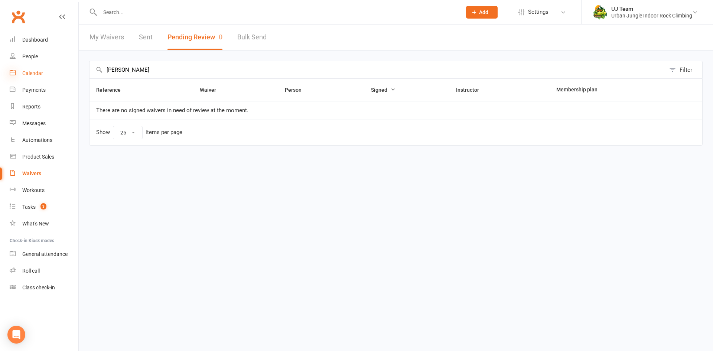
drag, startPoint x: 143, startPoint y: 70, endPoint x: 14, endPoint y: 74, distance: 128.6
click at [14, 77] on ui-view "Prospect Member Non-attending contact Class / event Appointment Task Membership…" at bounding box center [356, 84] width 713 height 165
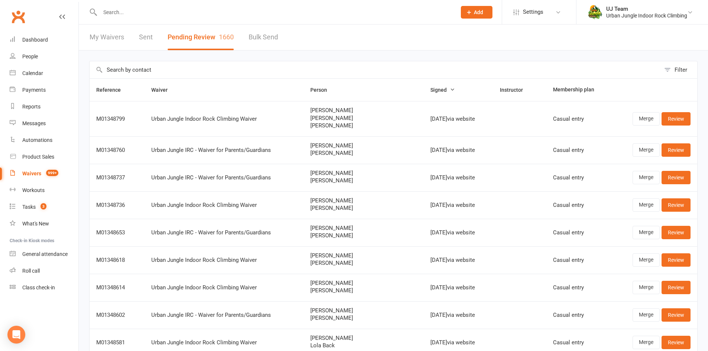
click at [127, 65] on input "text" at bounding box center [375, 69] width 571 height 17
paste input "Tara Kemp"
type input "Tara Kemp"
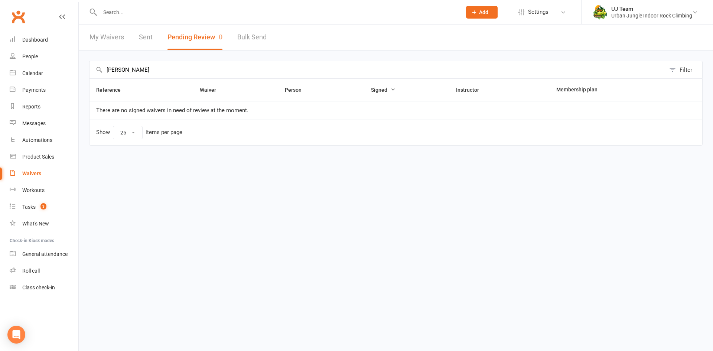
drag, startPoint x: 78, startPoint y: 71, endPoint x: 155, endPoint y: 12, distance: 96.7
click at [37, 66] on ui-view "Prospect Member Non-attending contact Class / event Appointment Task Membership…" at bounding box center [356, 84] width 713 height 165
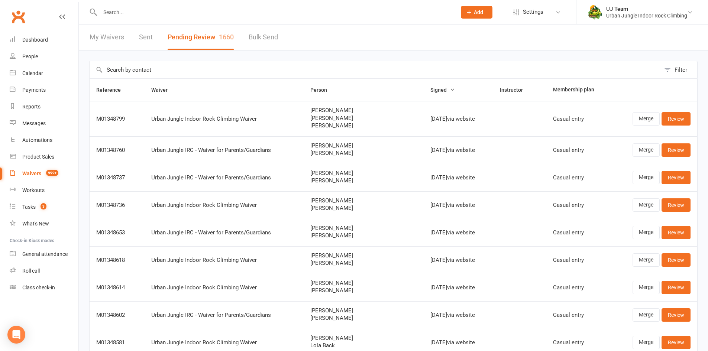
click at [122, 71] on input "text" at bounding box center [375, 69] width 571 height 17
paste input "Jedd Hudson"
type input "Jedd Hudson"
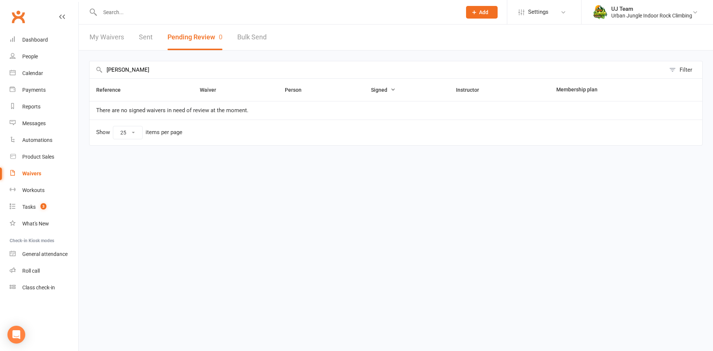
drag, startPoint x: 169, startPoint y: 72, endPoint x: 0, endPoint y: 65, distance: 169.2
click at [0, 65] on ui-view "Prospect Member Non-attending contact Class / event Appointment Task Membership…" at bounding box center [356, 84] width 713 height 165
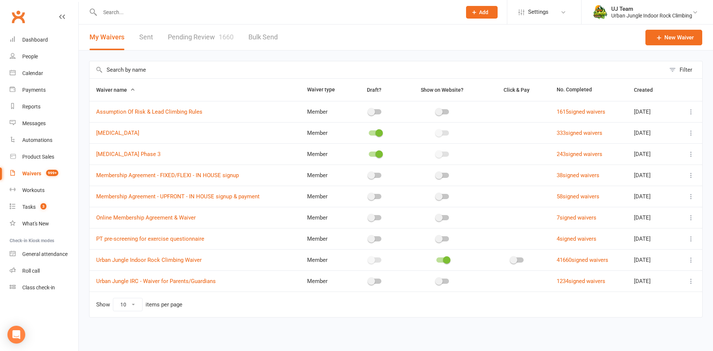
click at [121, 71] on input "text" at bounding box center [378, 69] width 576 height 17
drag, startPoint x: 121, startPoint y: 71, endPoint x: 179, endPoint y: 40, distance: 66.0
click at [179, 40] on link "Pending Review 1660" at bounding box center [201, 38] width 66 height 26
select select "25"
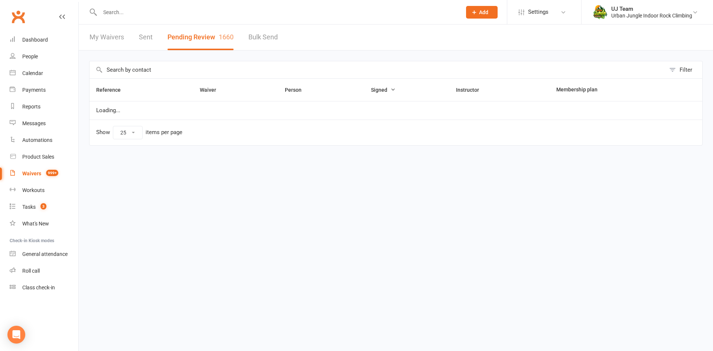
click at [135, 74] on input "text" at bounding box center [378, 69] width 576 height 17
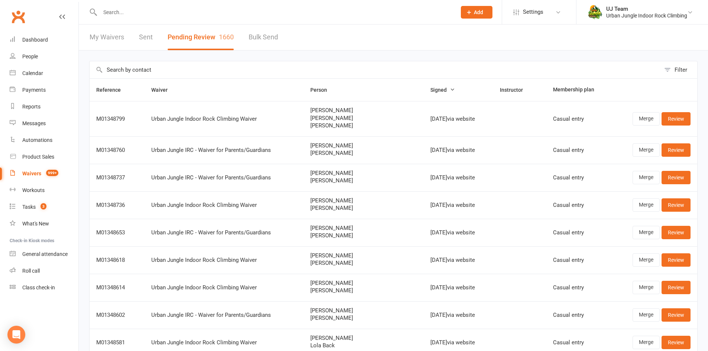
paste input "Lola Hudson"
type input "Lola Hudson"
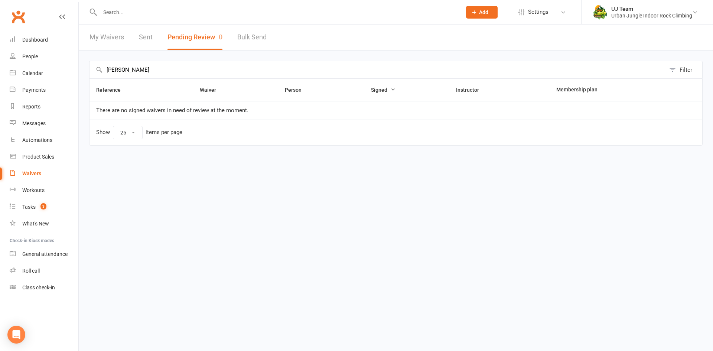
drag, startPoint x: 146, startPoint y: 72, endPoint x: 9, endPoint y: 27, distance: 144.4
click at [0, 36] on ui-view "Prospect Member Non-attending contact Class / event Appointment Task Membership…" at bounding box center [356, 84] width 713 height 165
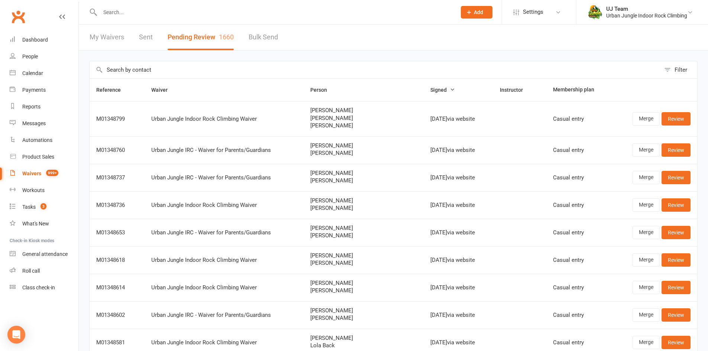
click at [106, 71] on input "text" at bounding box center [375, 69] width 571 height 17
paste input "Eramiha"
type input "Eramiha"
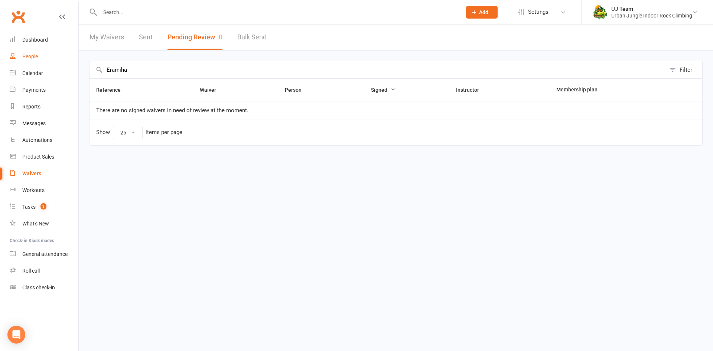
drag, startPoint x: 145, startPoint y: 72, endPoint x: 73, endPoint y: 51, distance: 75.2
click at [79, 62] on div "Eramiha Filter Reference Waiver Person Signed Instructor Membership plan There …" at bounding box center [396, 109] width 634 height 116
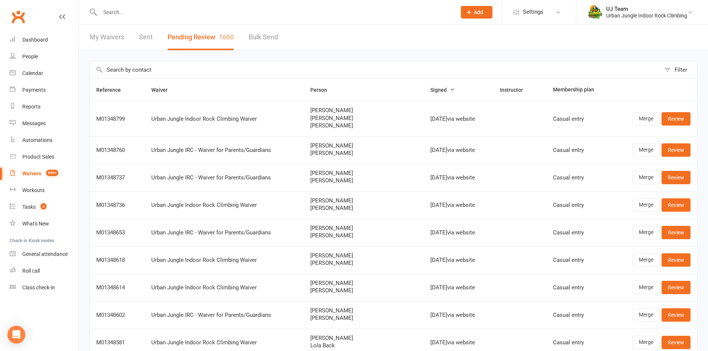
click at [126, 72] on input "text" at bounding box center [375, 69] width 571 height 17
paste input "Scott"
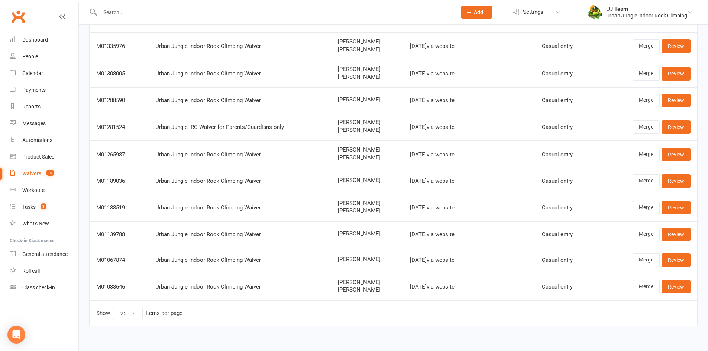
scroll to position [76, 0]
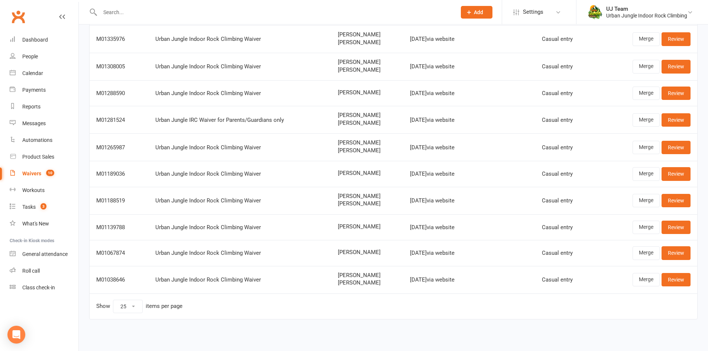
type input "Scott"
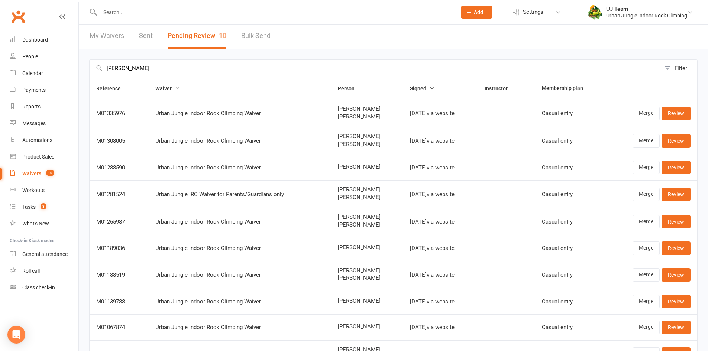
scroll to position [0, 0]
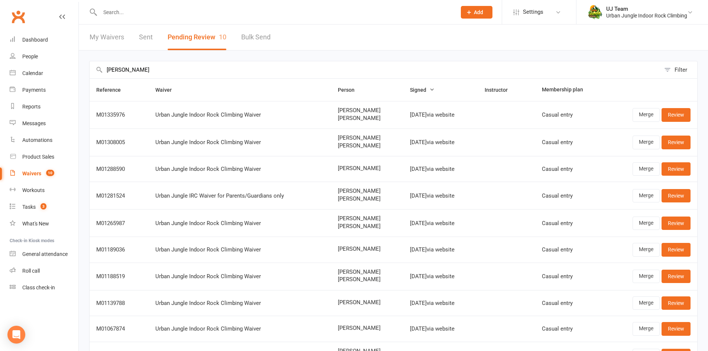
drag, startPoint x: 133, startPoint y: 70, endPoint x: 89, endPoint y: 71, distance: 43.8
click at [89, 71] on div "Scott Filter Reference Waiver Person Signed Instructor Membership plan M0133597…" at bounding box center [393, 234] width 629 height 366
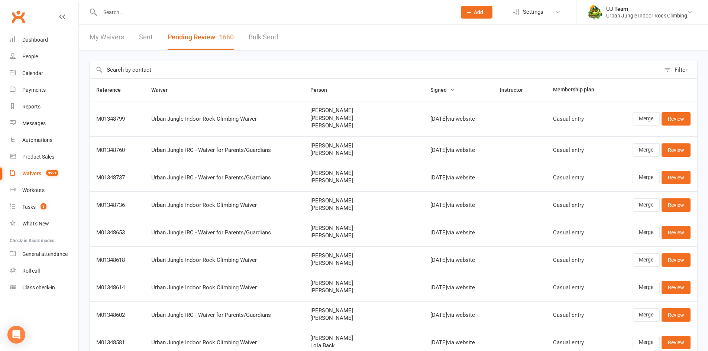
paste input "Dom Rillstone"
type input "Dom Rillstone"
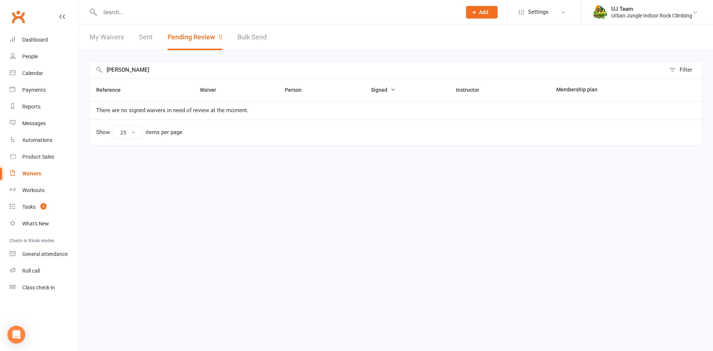
drag, startPoint x: 155, startPoint y: 72, endPoint x: 0, endPoint y: 61, distance: 155.3
click at [0, 68] on ui-view "Prospect Member Non-attending contact Class / event Appointment Task Membership…" at bounding box center [356, 84] width 713 height 165
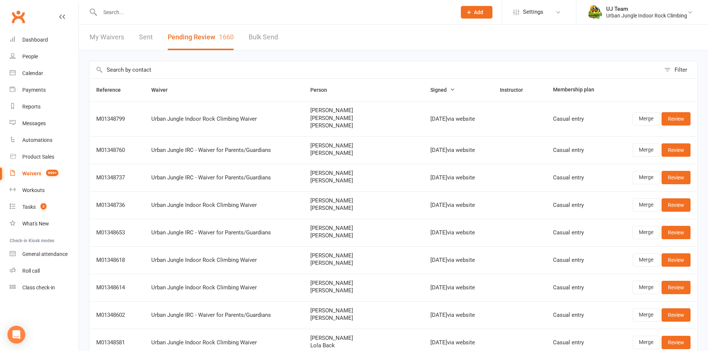
click at [133, 64] on input "text" at bounding box center [375, 69] width 571 height 17
paste input "Kirsten Ludewick"
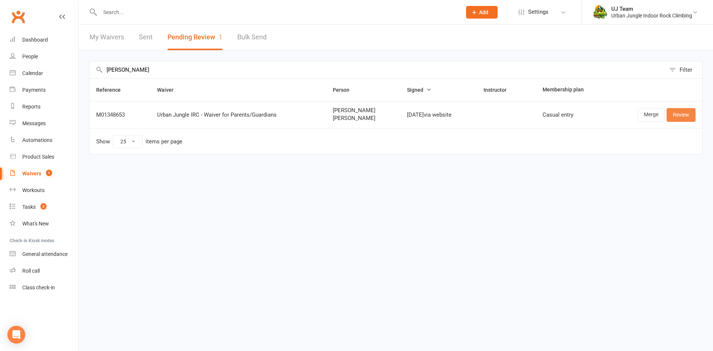
type input "Kirsten Ludewick"
click at [683, 117] on link "Review" at bounding box center [681, 114] width 29 height 13
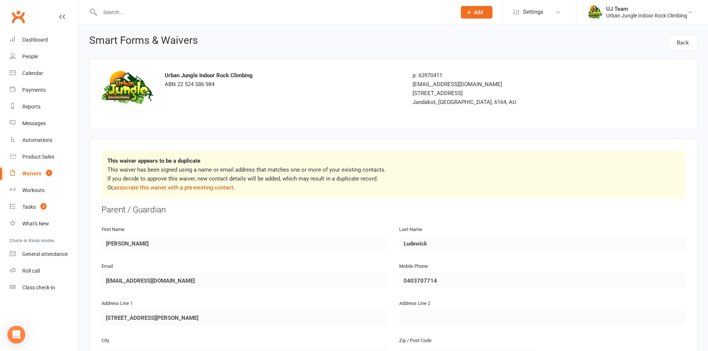
click at [178, 188] on link "associate this waiver with a pre-existing contact" at bounding box center [174, 187] width 120 height 7
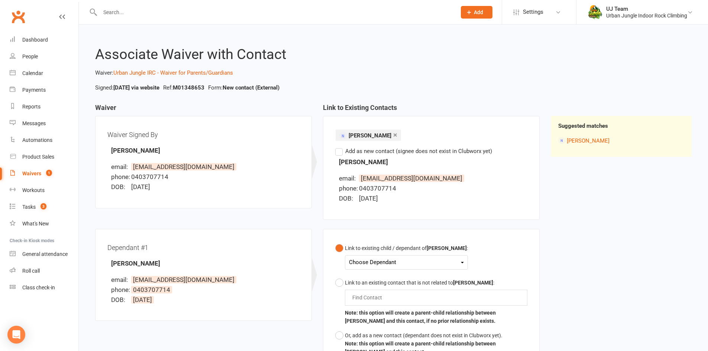
click at [399, 261] on div "Choose Dependant" at bounding box center [406, 262] width 115 height 10
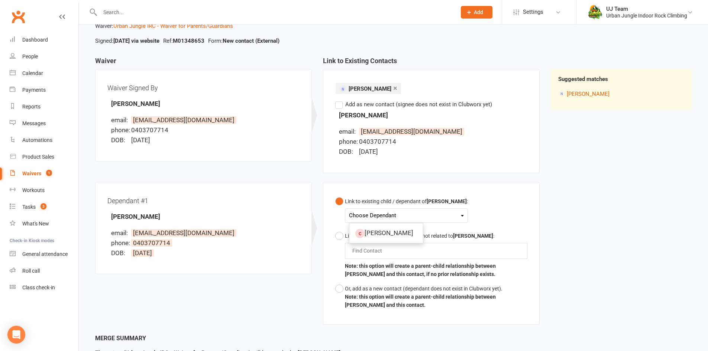
scroll to position [106, 0]
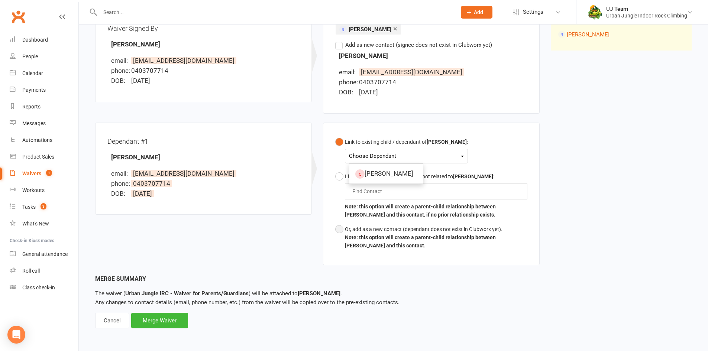
click at [370, 225] on div "Or, add as a new contact (dependant does not exist in Clubworx yet)." at bounding box center [436, 229] width 182 height 8
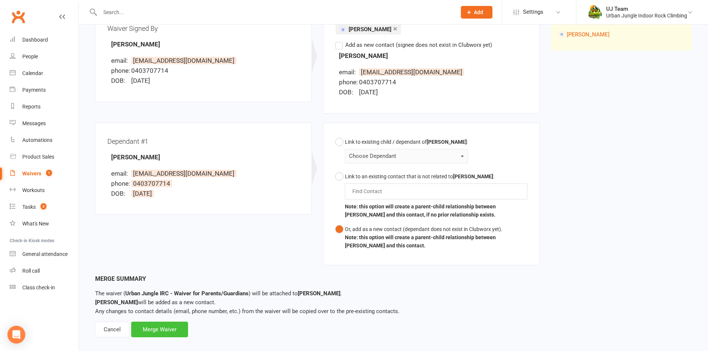
click at [168, 327] on div "Merge Waiver" at bounding box center [159, 330] width 57 height 16
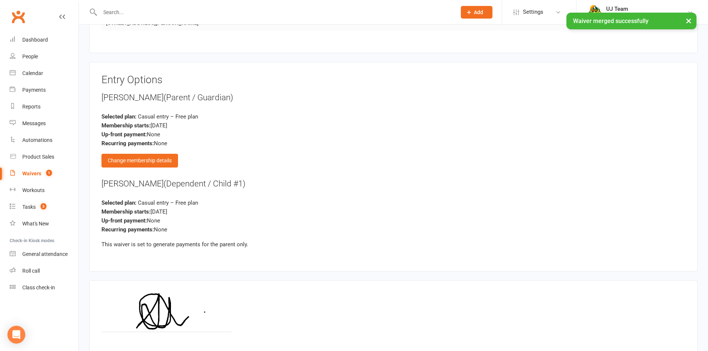
scroll to position [812, 0]
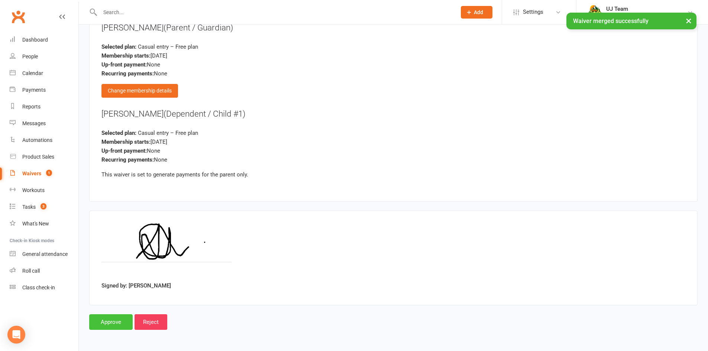
click at [118, 321] on input "Approve" at bounding box center [110, 322] width 43 height 16
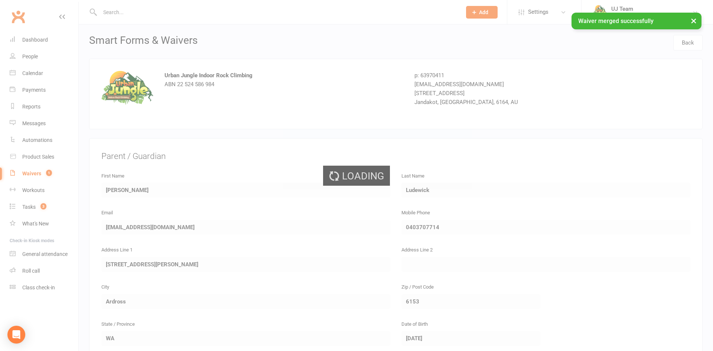
select select "25"
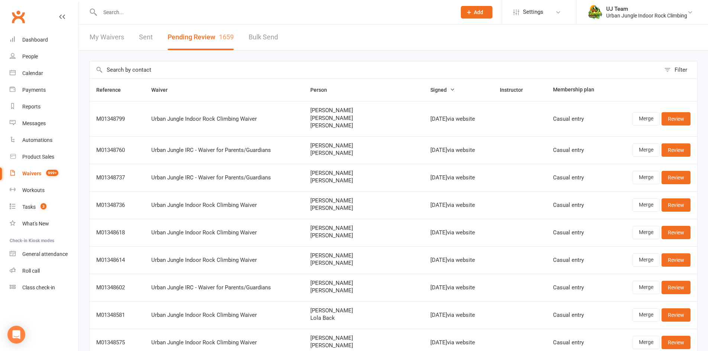
click at [165, 72] on input "text" at bounding box center [375, 69] width 571 height 17
paste input "Riley Tunley"
type input "Riley Tunley"
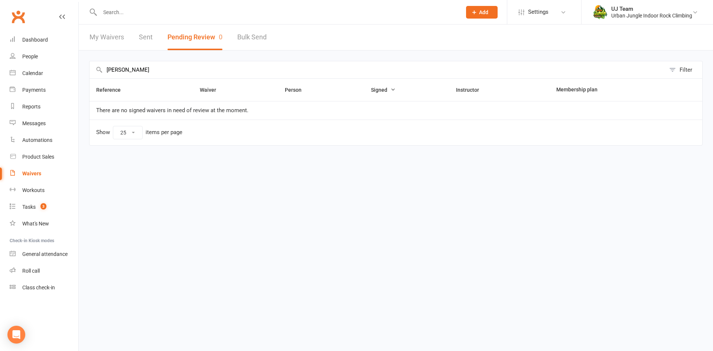
drag, startPoint x: 158, startPoint y: 74, endPoint x: 2, endPoint y: 44, distance: 158.8
click at [0, 45] on ui-view "Prospect Member Non-attending contact Class / event Appointment Task Membership…" at bounding box center [356, 84] width 713 height 165
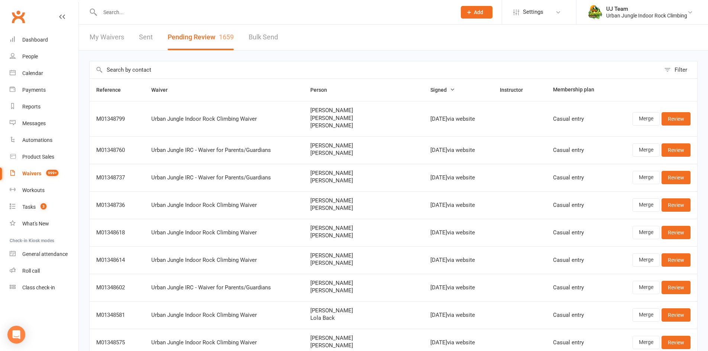
click at [123, 72] on input "text" at bounding box center [375, 69] width 571 height 17
paste input "Emmeline North"
type input "Emmeline North"
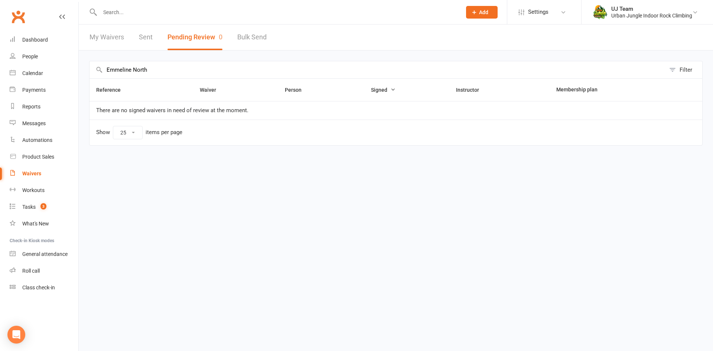
drag, startPoint x: 83, startPoint y: 52, endPoint x: 66, endPoint y: 48, distance: 17.4
click at [81, 51] on div "Emmeline North Filter Reference Waiver Person Signed Instructor Membership plan…" at bounding box center [396, 109] width 634 height 116
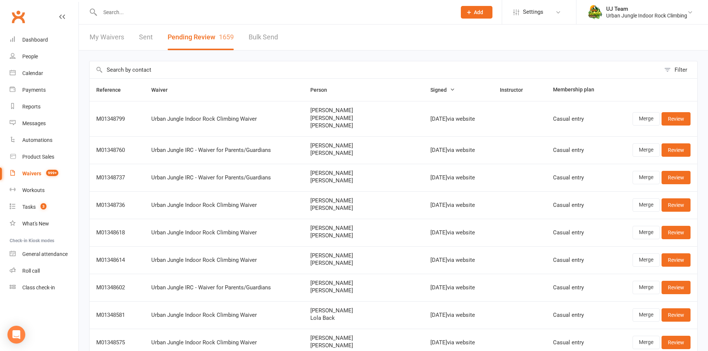
paste input "Emmeline North"
type input "Emmeline North"
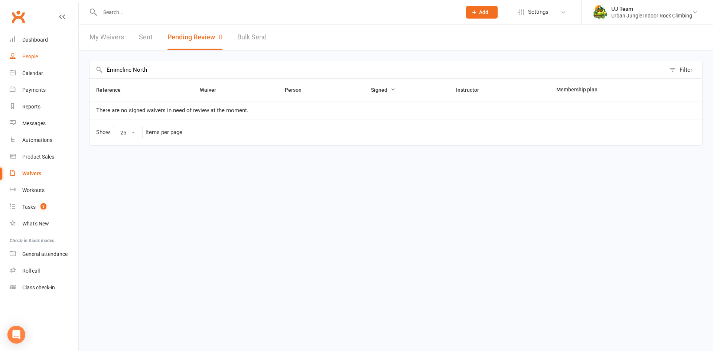
drag, startPoint x: 161, startPoint y: 73, endPoint x: 41, endPoint y: 61, distance: 120.3
click at [41, 61] on ui-view "Prospect Member Non-attending contact Class / event Appointment Task Membership…" at bounding box center [356, 84] width 713 height 165
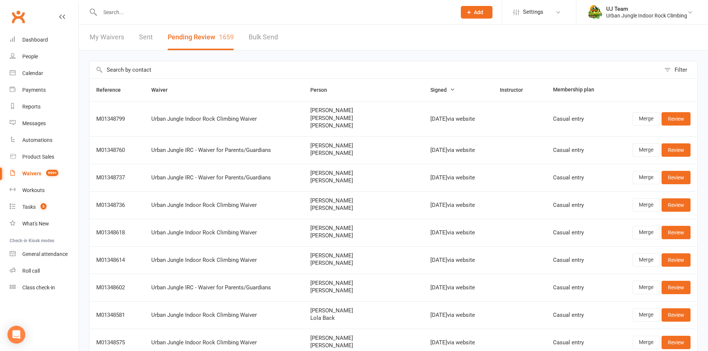
click at [136, 75] on input "text" at bounding box center [375, 69] width 571 height 17
paste input "Lucy Millar"
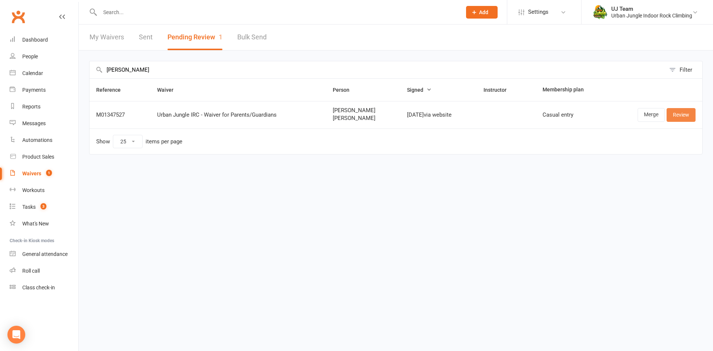
type input "Lucy Millar"
click at [679, 116] on link "Review" at bounding box center [681, 114] width 29 height 13
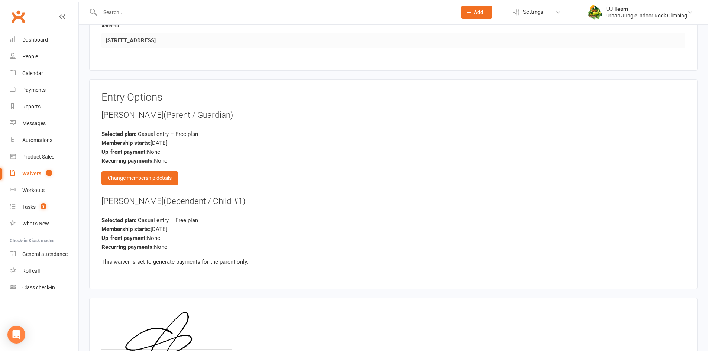
scroll to position [812, 0]
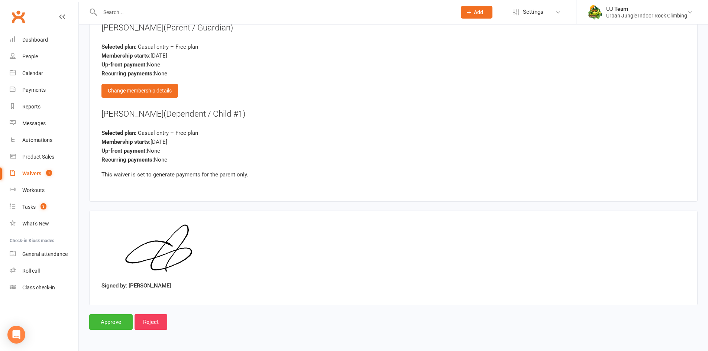
drag, startPoint x: 163, startPoint y: 290, endPoint x: 131, endPoint y: 290, distance: 32.0
click at [131, 290] on div "Signed by: Luisa Padilla" at bounding box center [393, 258] width 584 height 70
drag, startPoint x: 141, startPoint y: 296, endPoint x: 73, endPoint y: 324, distance: 74.0
click at [142, 296] on div "Signed by: Luisa Padilla" at bounding box center [393, 258] width 608 height 95
click at [103, 326] on input "Approve" at bounding box center [110, 322] width 43 height 16
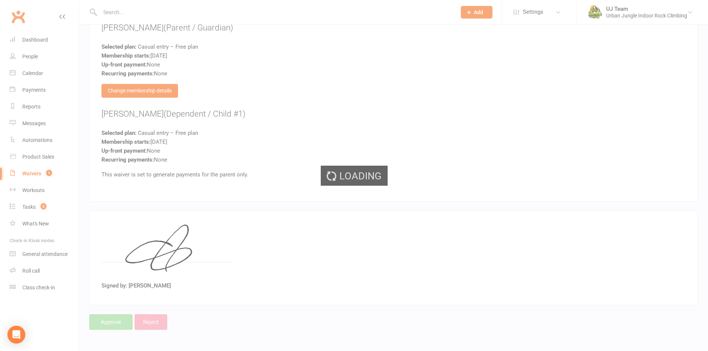
select select "25"
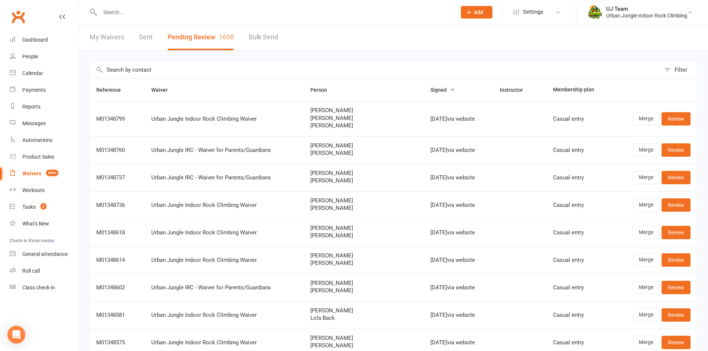
click at [161, 76] on input "text" at bounding box center [375, 69] width 571 height 17
paste input "Harlow Manera"
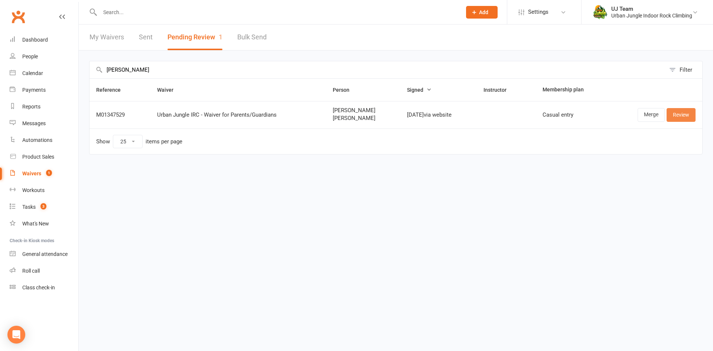
type input "Harlow Manera"
click at [670, 116] on link "Review" at bounding box center [681, 114] width 29 height 13
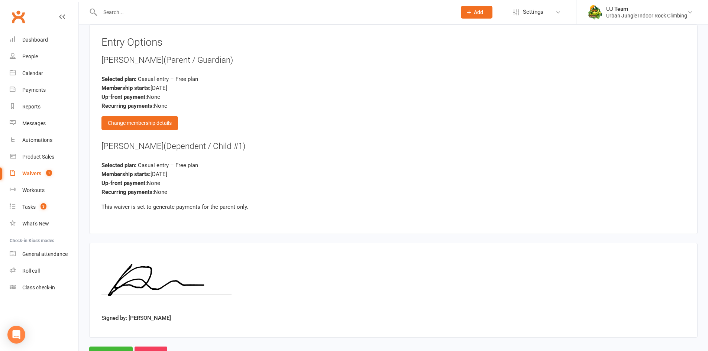
scroll to position [812, 0]
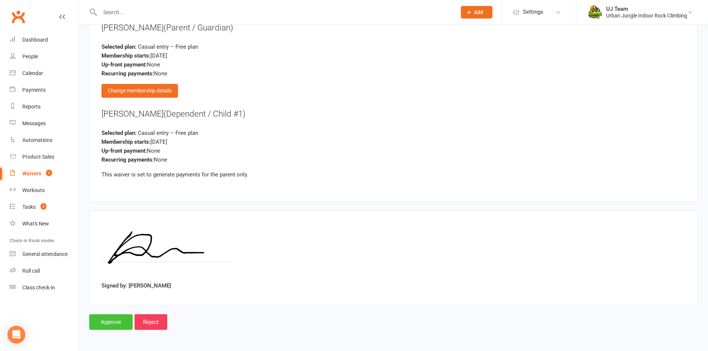
click at [111, 319] on input "Approve" at bounding box center [110, 322] width 43 height 16
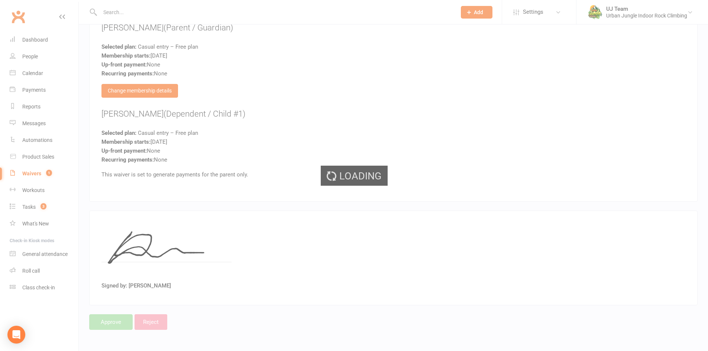
select select "25"
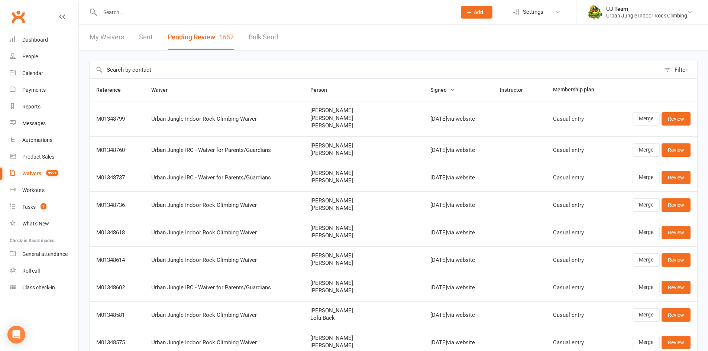
click at [159, 76] on input "text" at bounding box center [375, 69] width 571 height 17
paste input "Keira Liu"
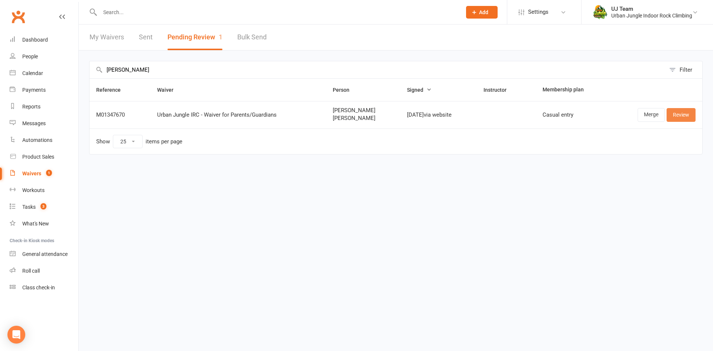
type input "Keira Liu"
click at [684, 117] on link "Review" at bounding box center [681, 114] width 29 height 13
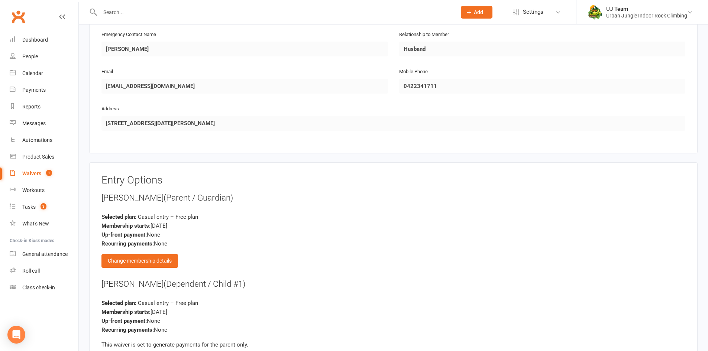
scroll to position [812, 0]
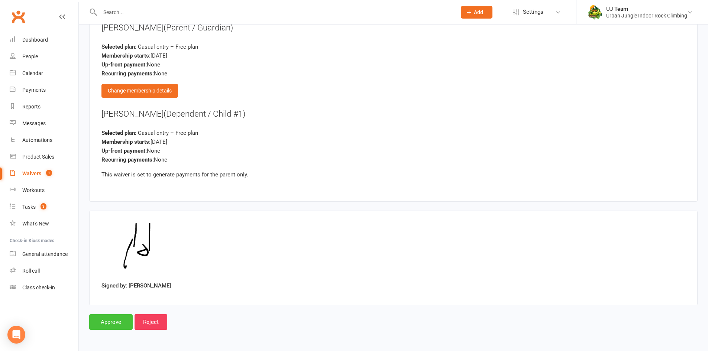
click at [121, 316] on input "Approve" at bounding box center [110, 322] width 43 height 16
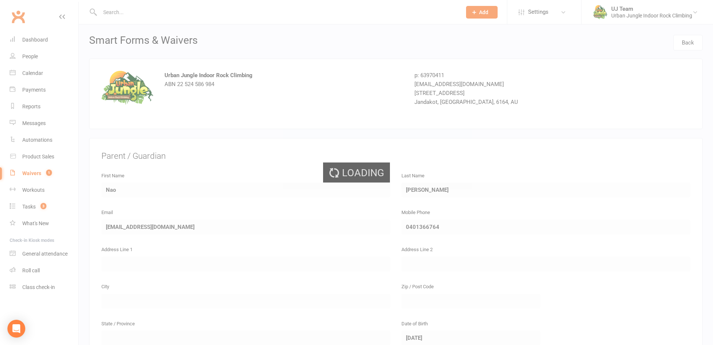
select select "25"
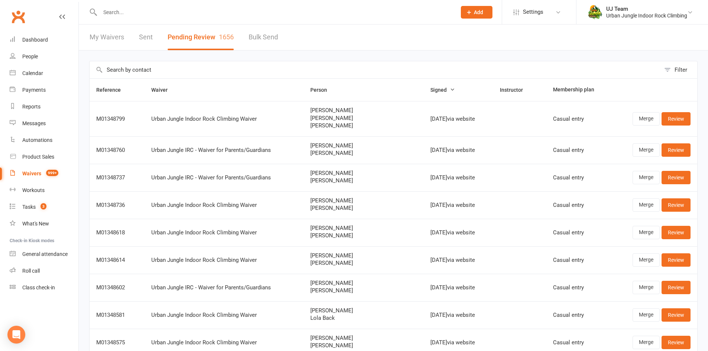
click at [182, 72] on input "text" at bounding box center [375, 69] width 571 height 17
paste input "Macy Koenig"
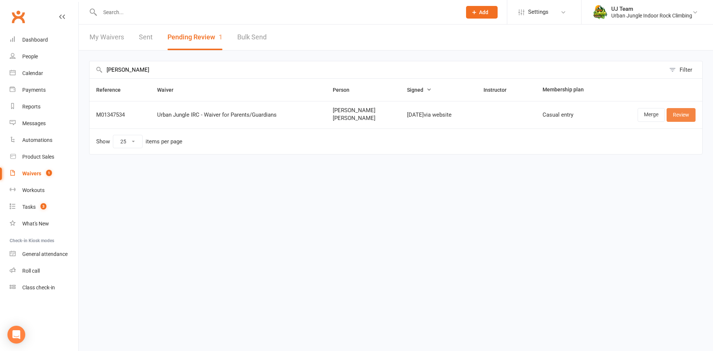
type input "Macy Koenig"
click at [671, 115] on link "Review" at bounding box center [681, 114] width 29 height 13
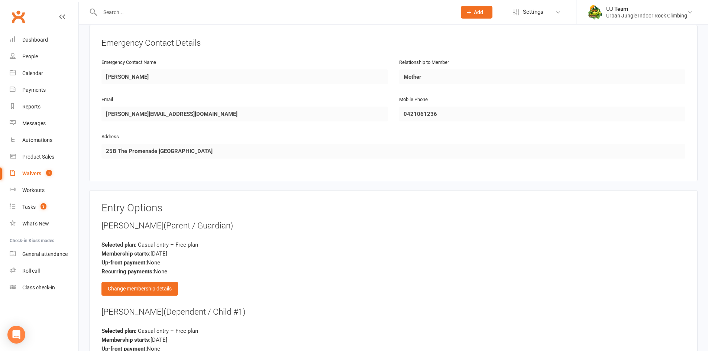
scroll to position [812, 0]
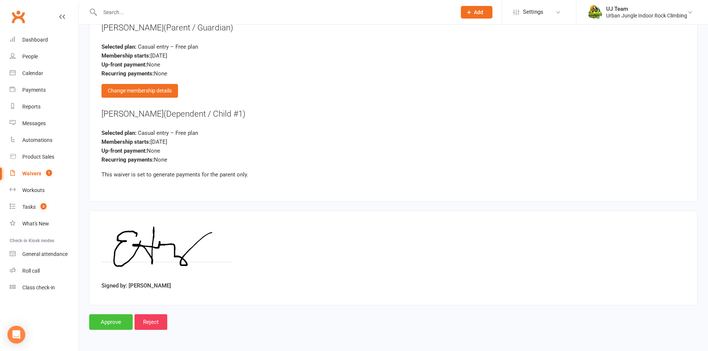
click at [121, 326] on input "Approve" at bounding box center [110, 322] width 43 height 16
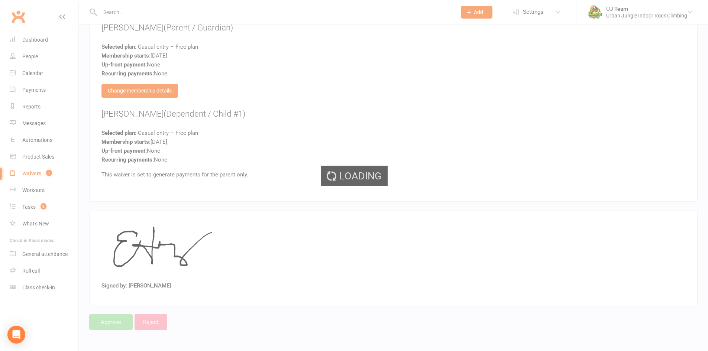
select select "25"
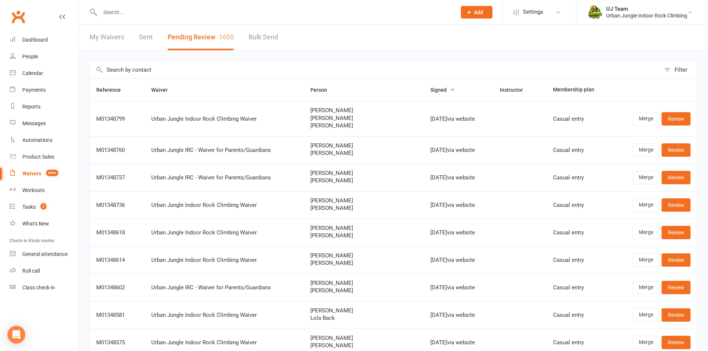
click at [138, 66] on input "text" at bounding box center [375, 69] width 571 height 17
paste input "Clemence de Laveaucoupet"
type input "Clemence de Laveaucoupet"
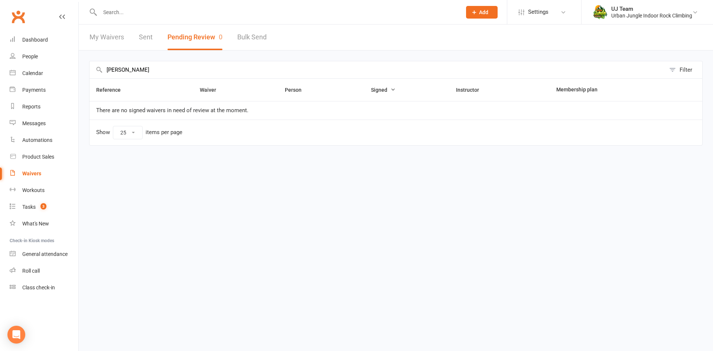
drag, startPoint x: 204, startPoint y: 73, endPoint x: 0, endPoint y: 59, distance: 204.0
click at [0, 59] on ui-view "Prospect Member Non-attending contact Class / event Appointment Task Membership…" at bounding box center [356, 84] width 713 height 165
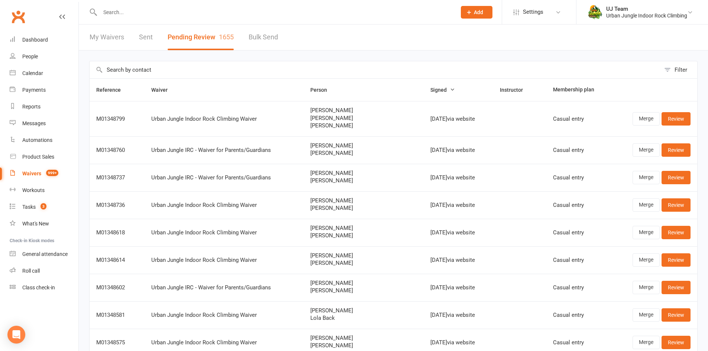
click at [173, 68] on input "text" at bounding box center [375, 69] width 571 height 17
paste input "Lucy Arthurell"
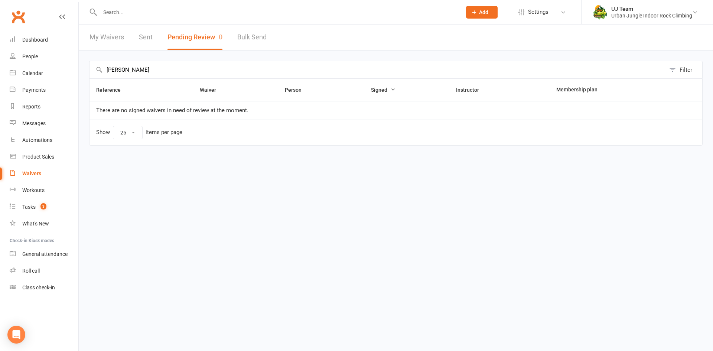
type input "Lucy Arthurel"
drag, startPoint x: 149, startPoint y: 71, endPoint x: 0, endPoint y: 68, distance: 148.6
click at [0, 68] on ui-view "Prospect Member Non-attending contact Class / event Appointment Task Membership…" at bounding box center [356, 84] width 713 height 165
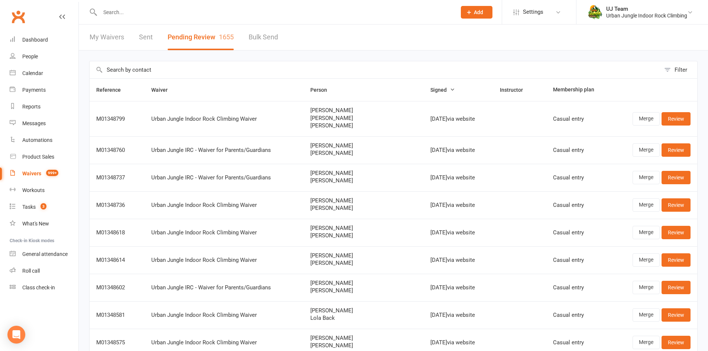
click at [137, 75] on input "text" at bounding box center [375, 69] width 571 height 17
paste input "Vanessa Lee"
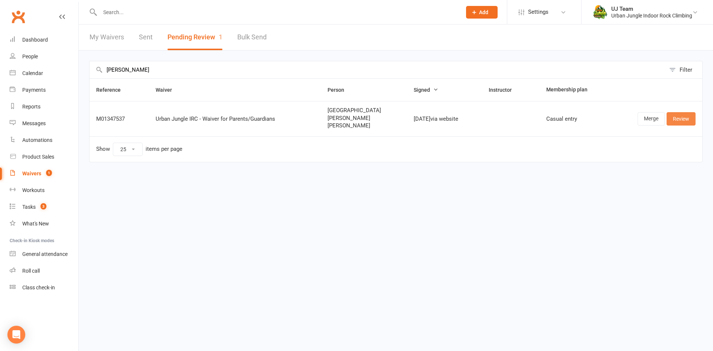
type input "Vanessa Lee"
click at [675, 115] on link "Review" at bounding box center [681, 118] width 29 height 13
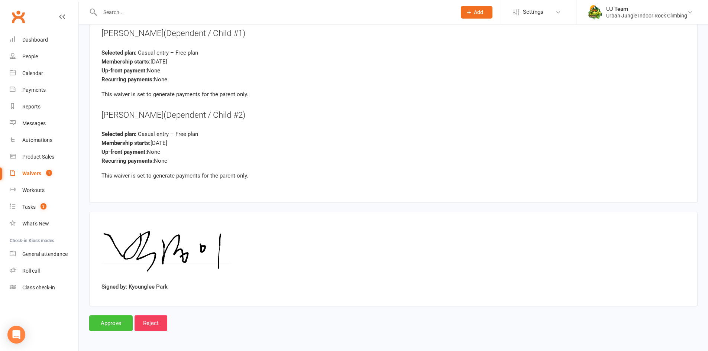
scroll to position [1190, 0]
click at [98, 315] on input "Approve" at bounding box center [110, 322] width 43 height 16
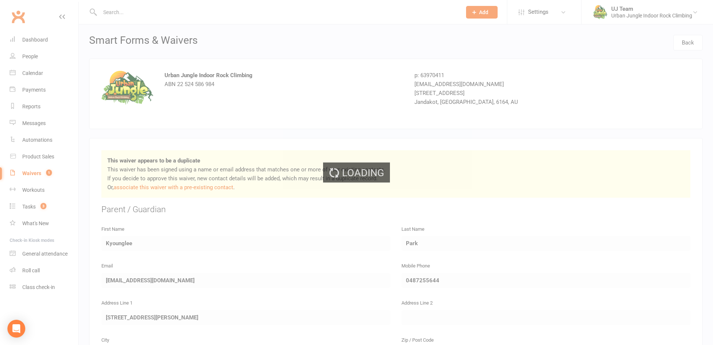
select select "25"
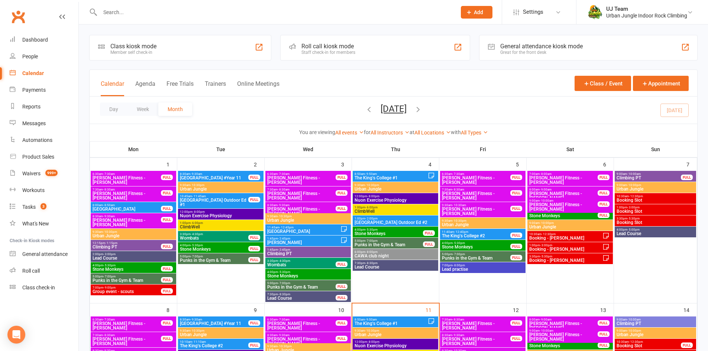
click at [124, 9] on input "text" at bounding box center [274, 12] width 353 height 10
type input "w"
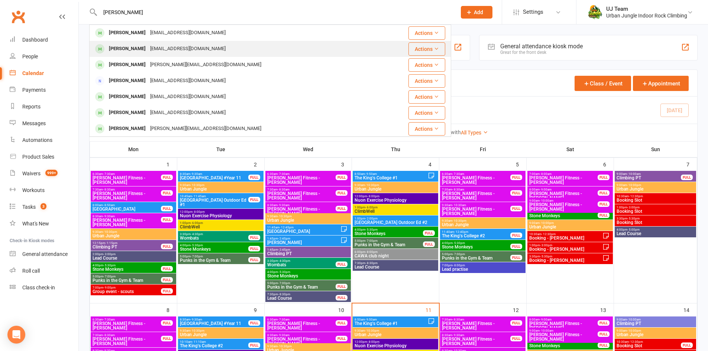
type input "toby west"
click at [158, 49] on div "tobyjuly31@gmail.com" at bounding box center [188, 48] width 80 height 11
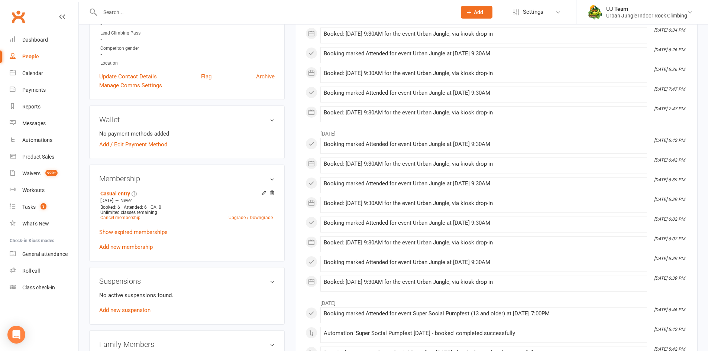
scroll to position [223, 0]
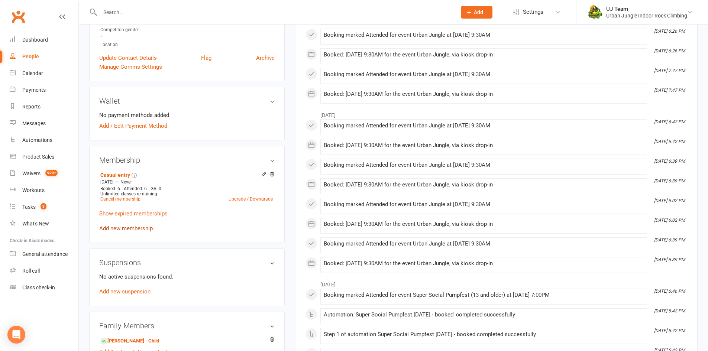
click at [140, 229] on link "Add new membership" at bounding box center [125, 228] width 53 height 7
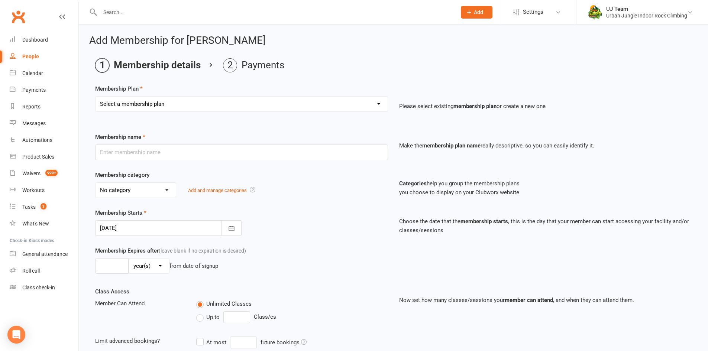
click at [165, 104] on select "Select a membership plan Create new Membership Plan 10 visit Pass 10 visit Pass…" at bounding box center [241, 104] width 292 height 15
select select "11"
click at [95, 97] on select "Select a membership plan Create new Membership Plan 10 visit Pass 10 visit Pass…" at bounding box center [241, 104] width 292 height 15
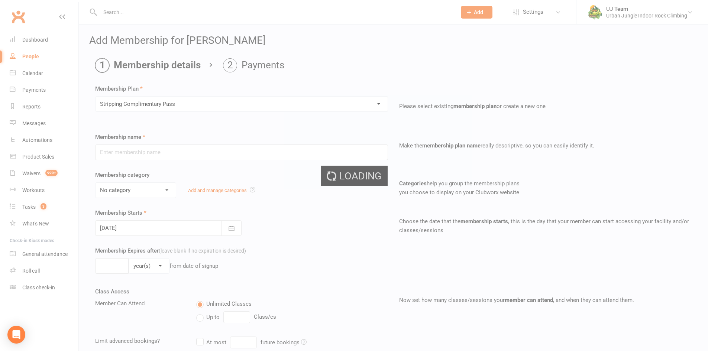
type input "Stripping Complimentary Pass"
type input "1"
select select "2"
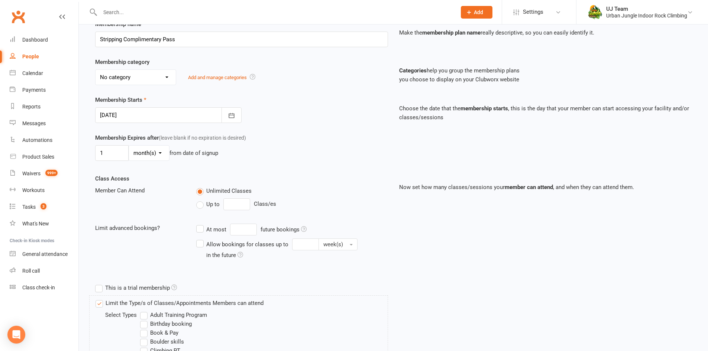
scroll to position [111, 0]
click at [142, 114] on div at bounding box center [168, 117] width 146 height 16
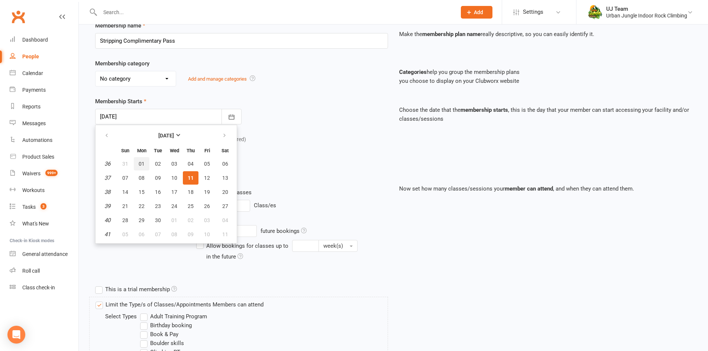
click at [142, 163] on span "01" at bounding box center [142, 164] width 6 height 6
type input "01 Sep 2025"
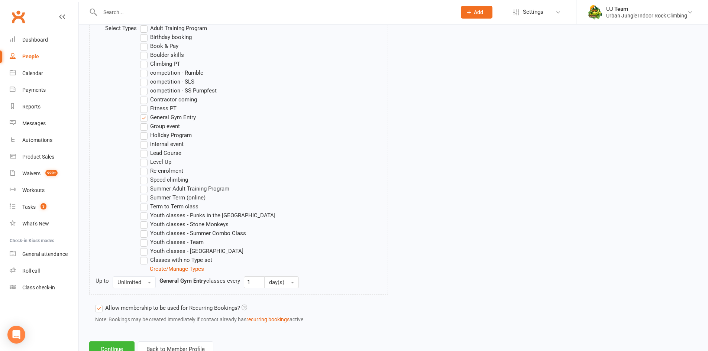
scroll to position [427, 0]
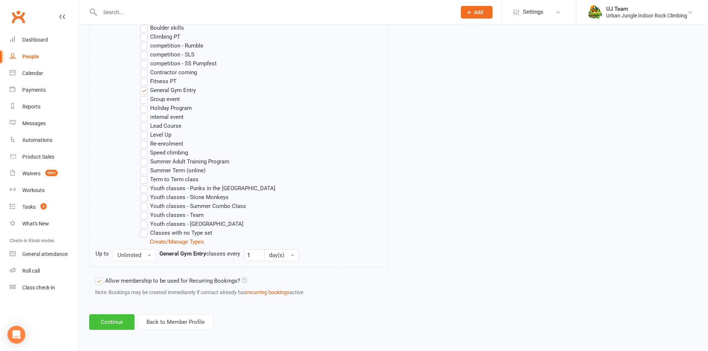
click at [116, 321] on button "Continue" at bounding box center [111, 322] width 45 height 16
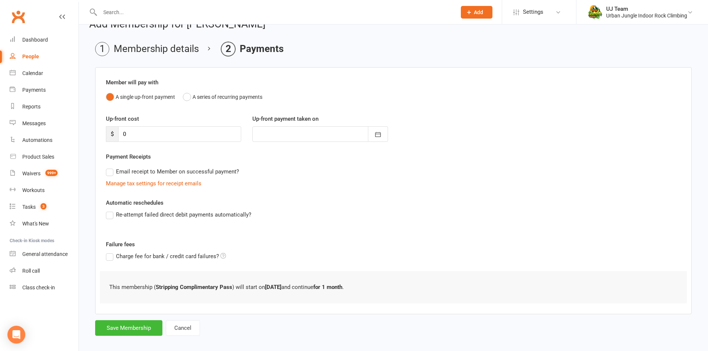
scroll to position [24, 0]
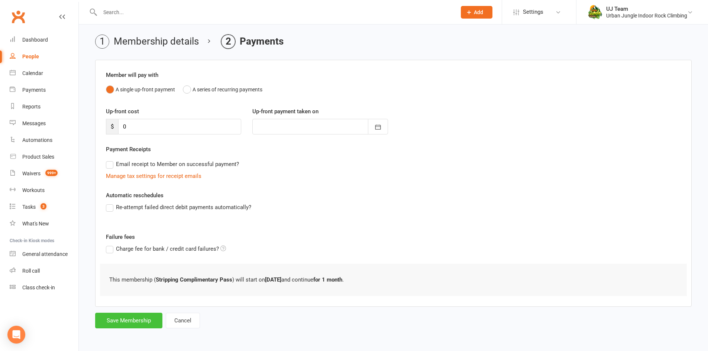
click at [133, 319] on button "Save Membership" at bounding box center [128, 321] width 67 height 16
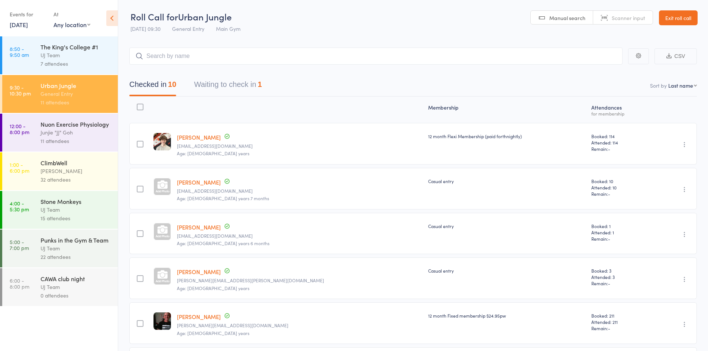
click at [675, 82] on select "First name Last name Birthday [DATE]? Behind on payments? Check in time Next pa…" at bounding box center [682, 85] width 29 height 7
select select "4"
click at [668, 82] on select "First name Last name Birthday [DATE]? Behind on payments? Check in time Next pa…" at bounding box center [682, 85] width 29 height 7
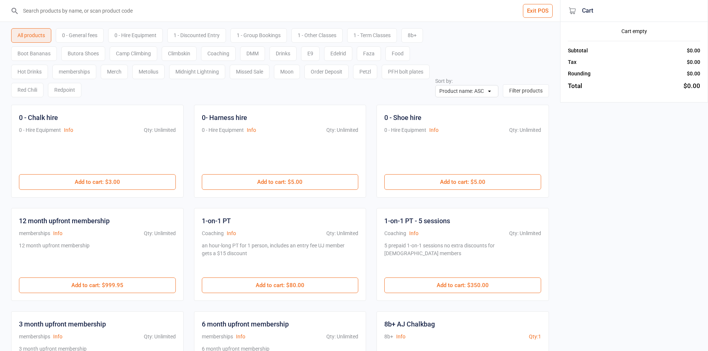
click at [84, 10] on input "search" at bounding box center [284, 11] width 530 height 22
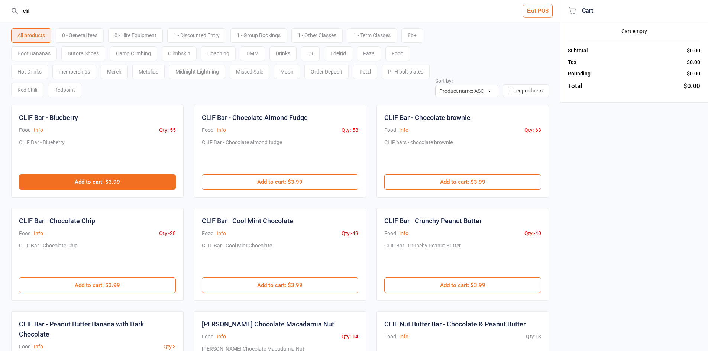
type input "clif"
click at [108, 176] on button "Add to cart : $3.99" at bounding box center [97, 182] width 157 height 16
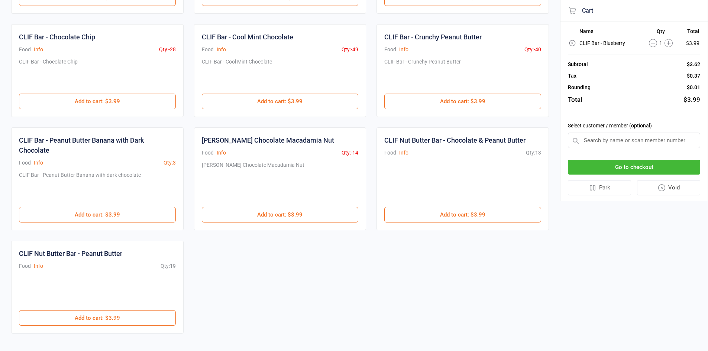
scroll to position [186, 0]
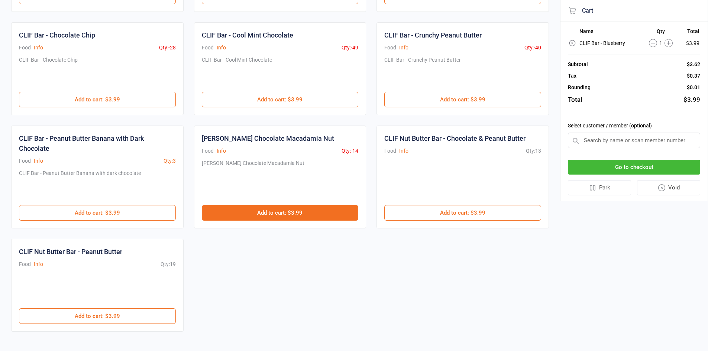
click at [243, 218] on button "Add to cart : $3.99" at bounding box center [280, 213] width 157 height 16
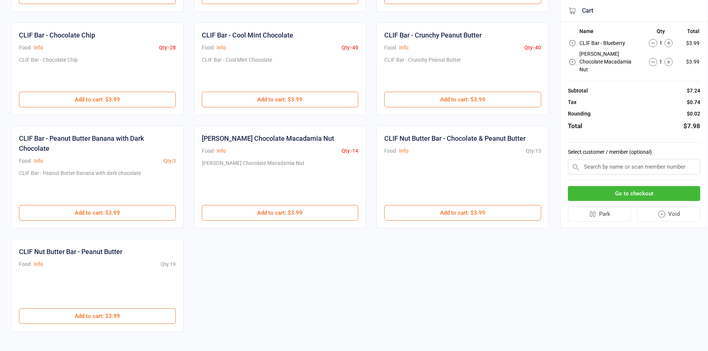
click at [630, 190] on button "Go to checkout" at bounding box center [634, 193] width 132 height 15
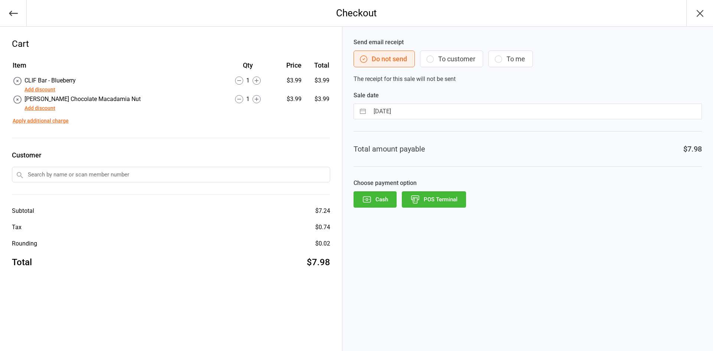
click at [423, 204] on button "POS Terminal" at bounding box center [434, 199] width 64 height 16
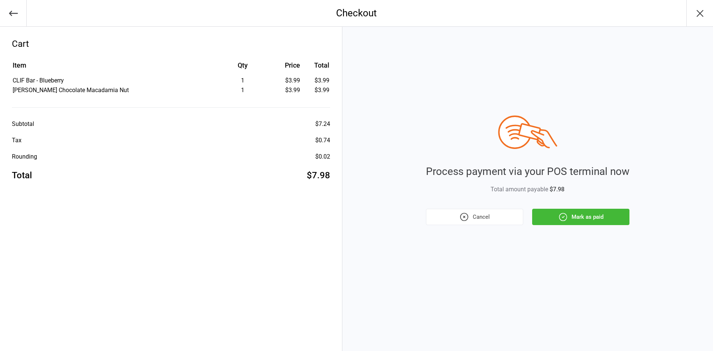
click at [547, 220] on button "Mark as paid" at bounding box center [580, 217] width 97 height 16
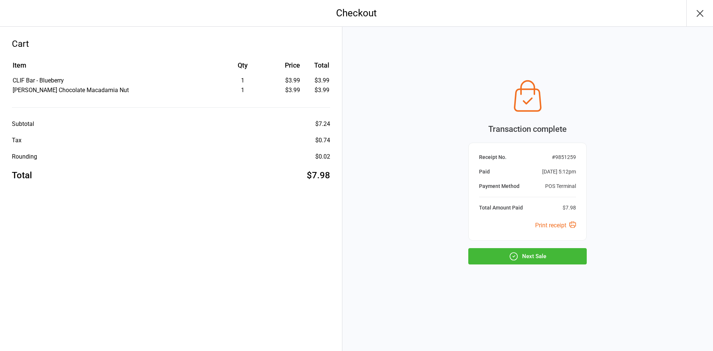
click at [529, 256] on button "Next Sale" at bounding box center [527, 256] width 118 height 16
